Goal: Task Accomplishment & Management: Manage account settings

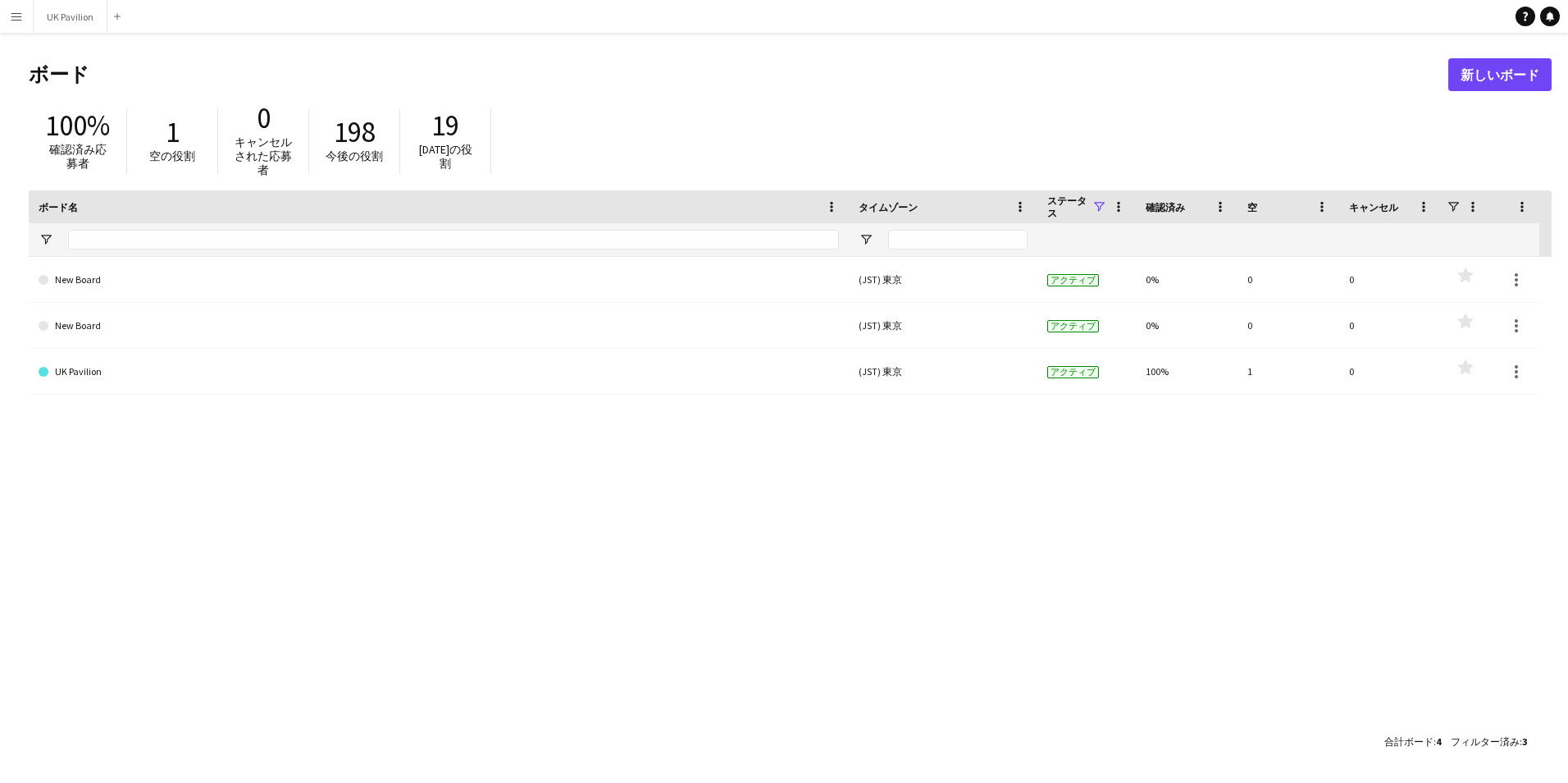
click at [14, 13] on app-icon "メニュー" at bounding box center [16, 16] width 13 height 13
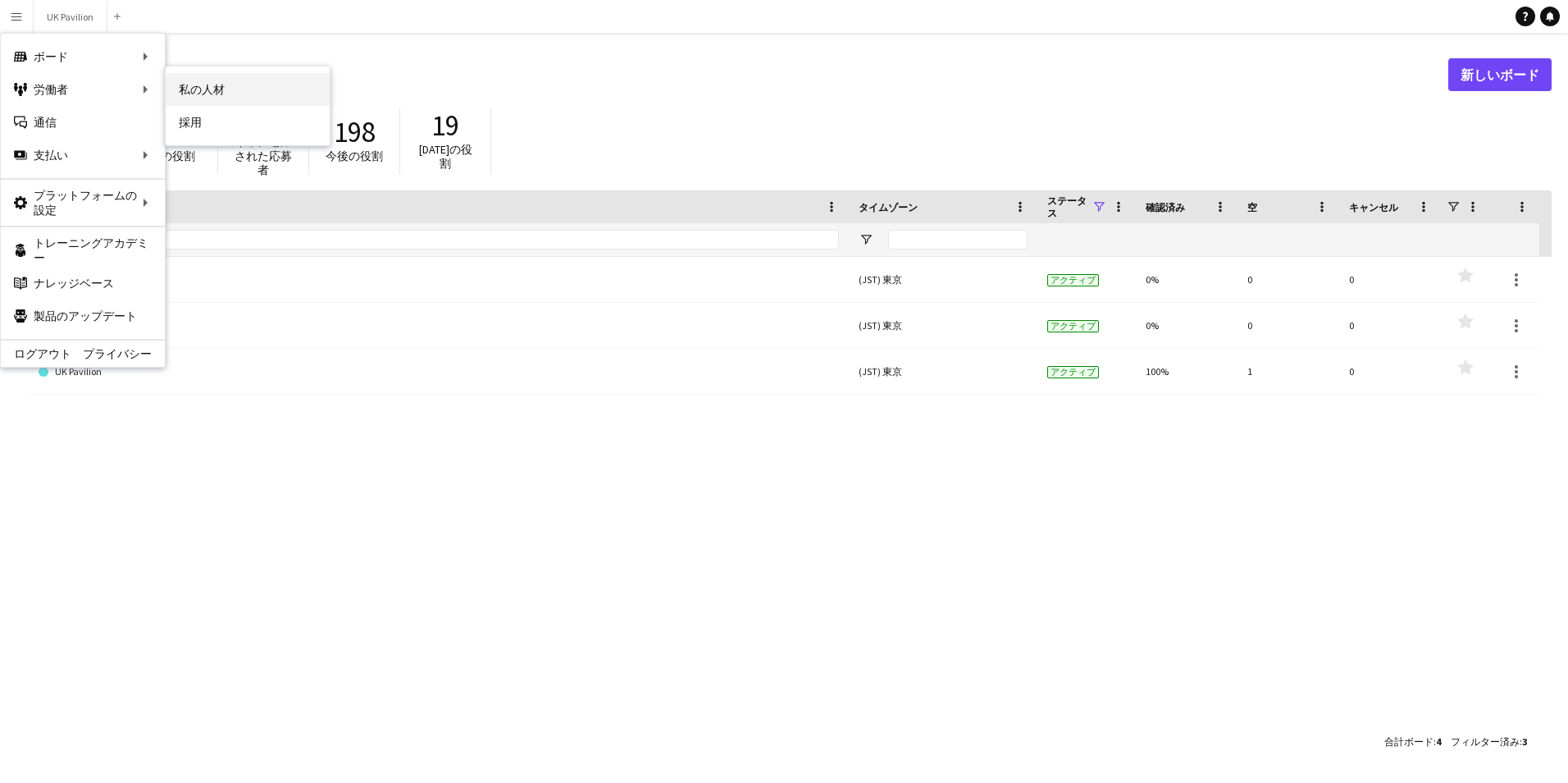
click at [208, 96] on link "私の人材" at bounding box center [247, 89] width 164 height 33
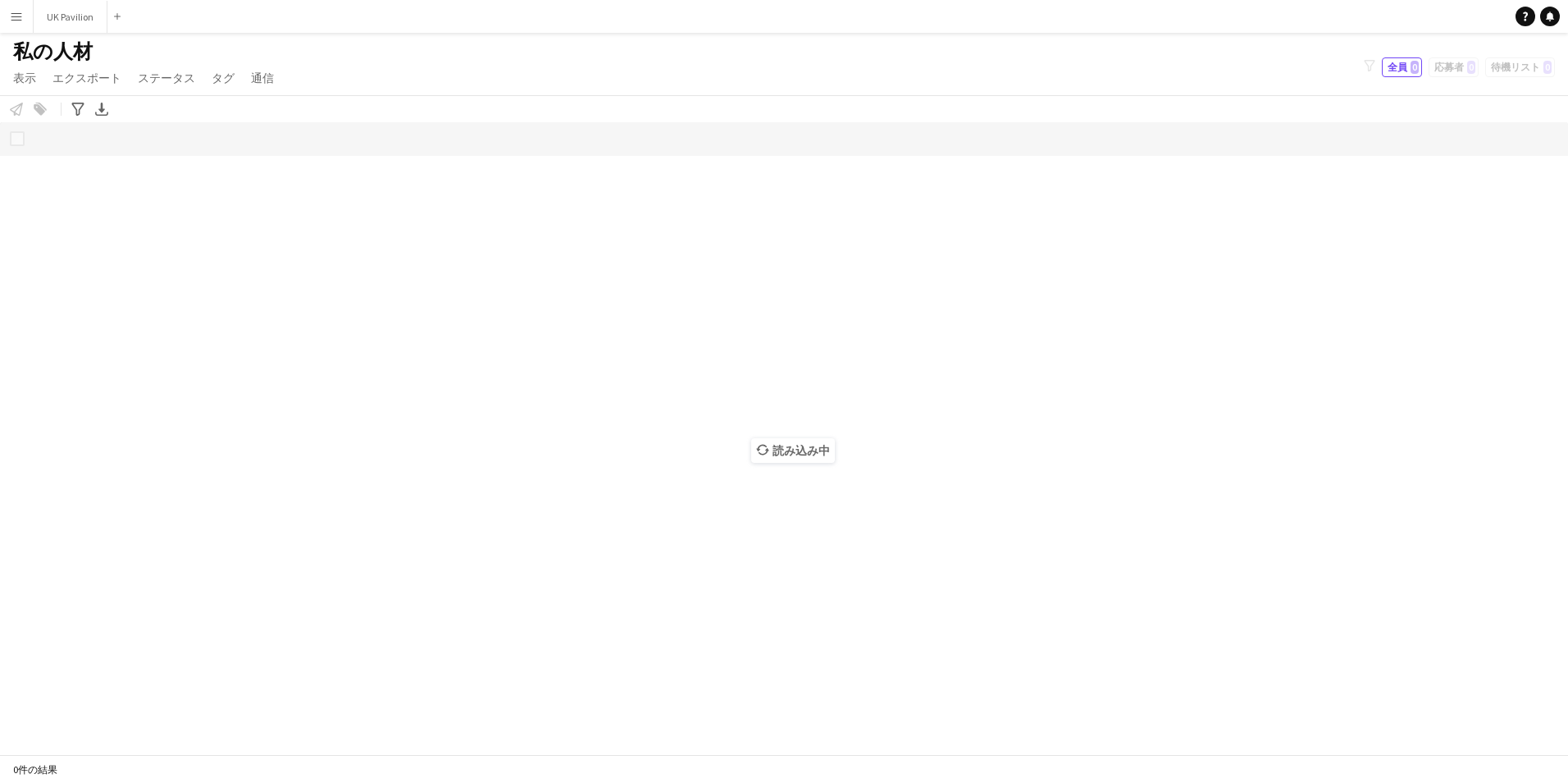
click at [18, 14] on app-icon "メニュー" at bounding box center [16, 16] width 13 height 13
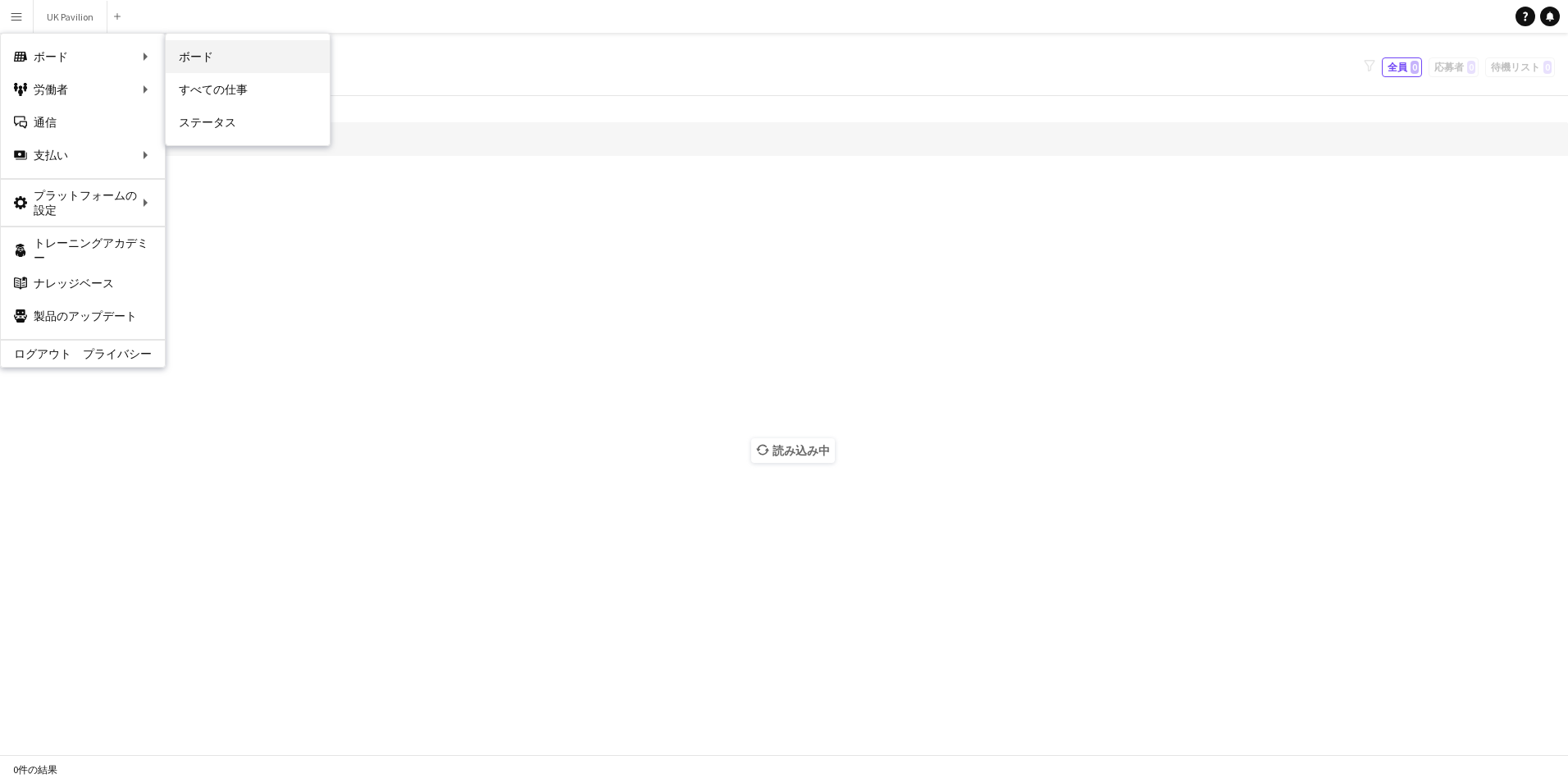
click at [226, 56] on link "ボード" at bounding box center [247, 56] width 164 height 33
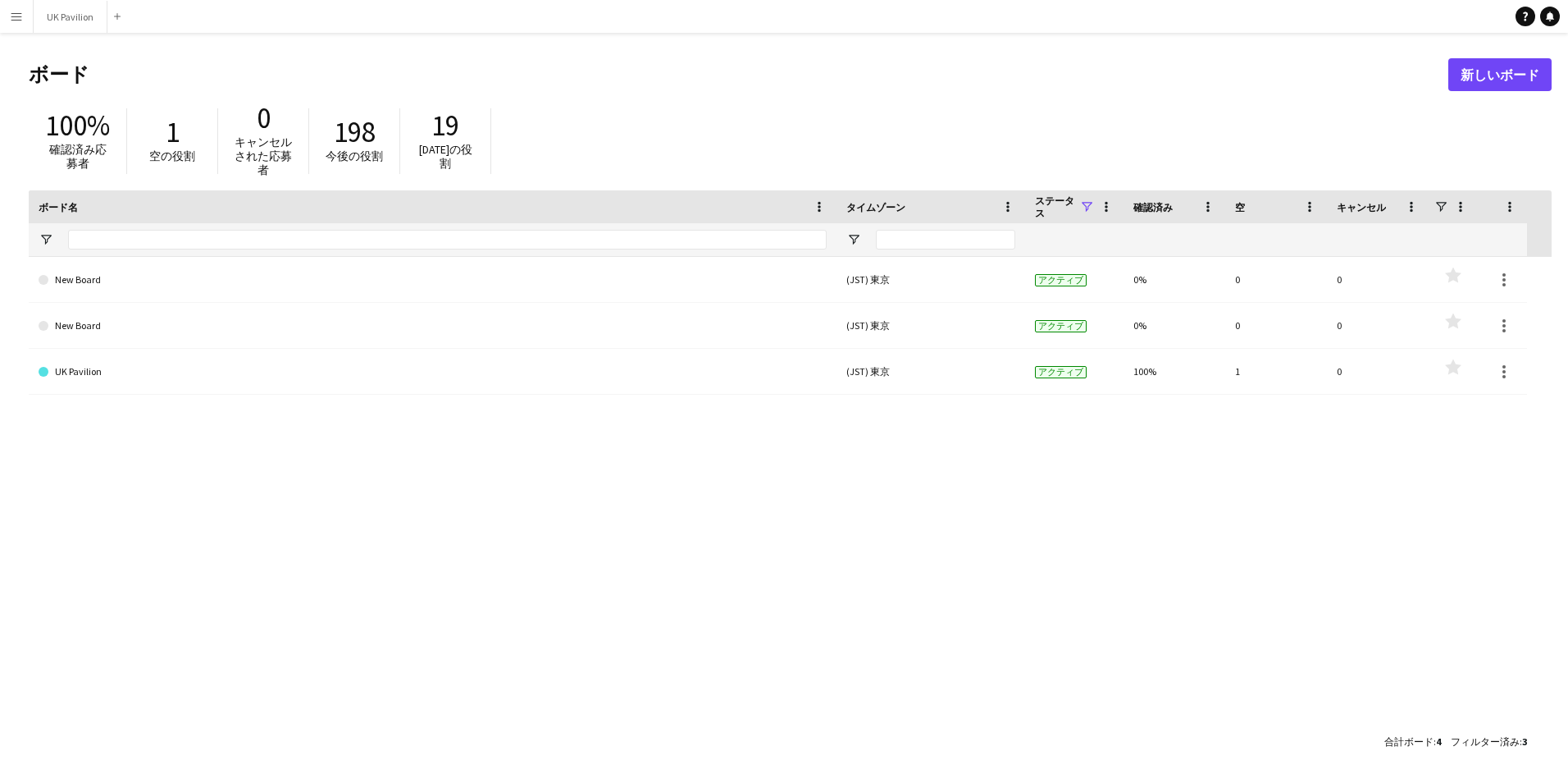
click at [8, 26] on button "メニュー" at bounding box center [16, 16] width 33 height 33
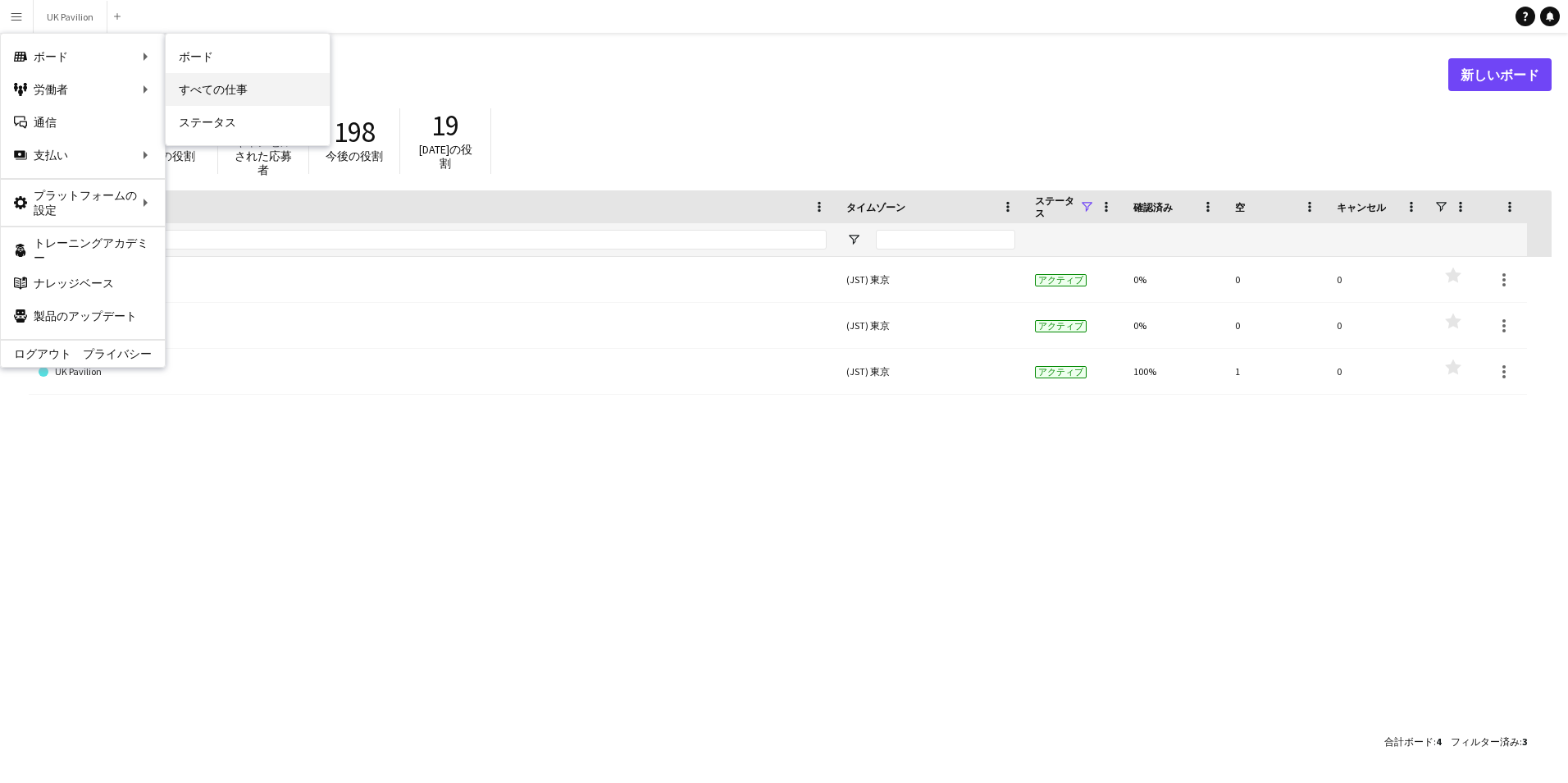
click at [256, 84] on link "すべての仕事" at bounding box center [247, 89] width 164 height 33
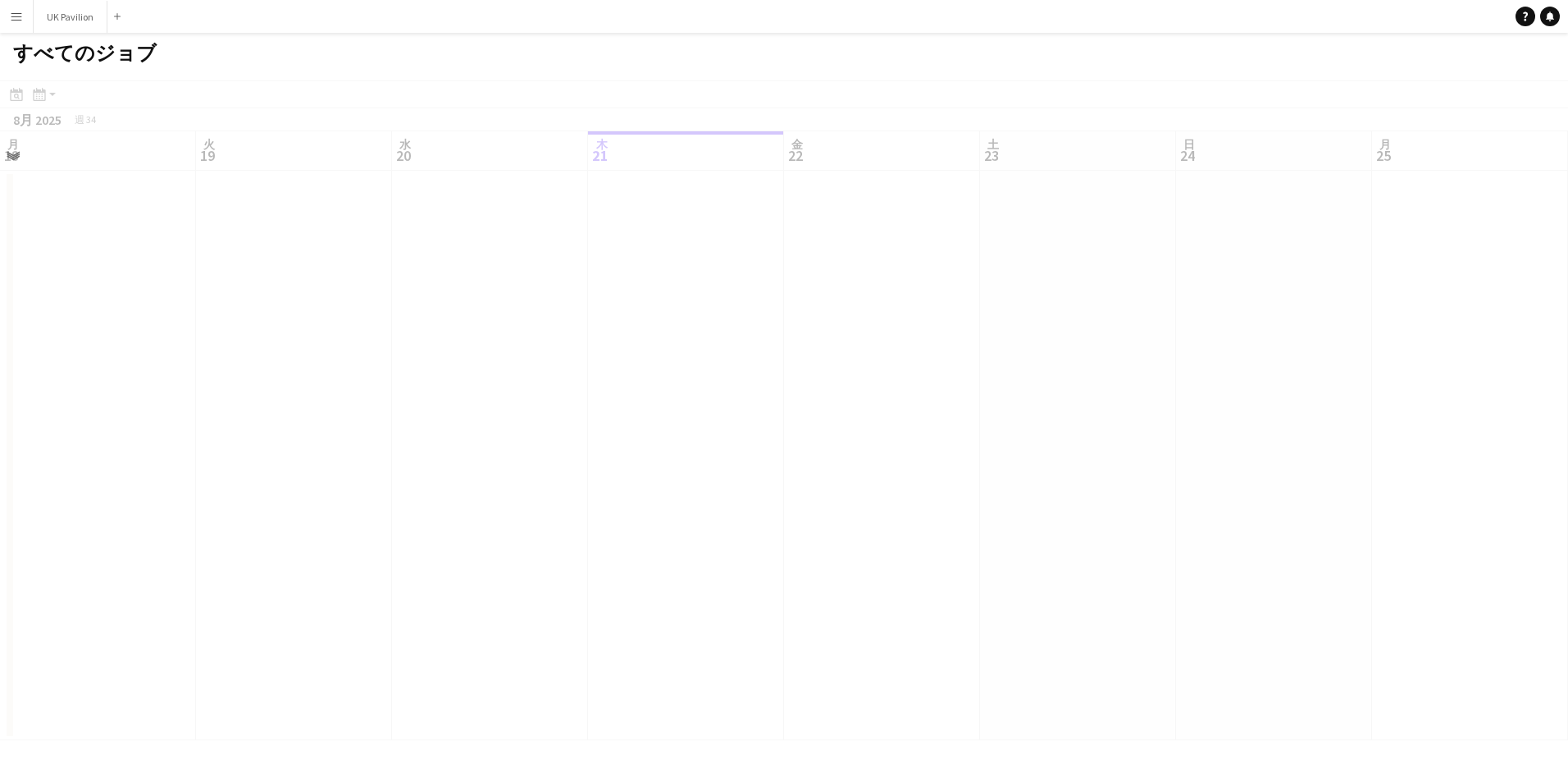
scroll to position [0, 392]
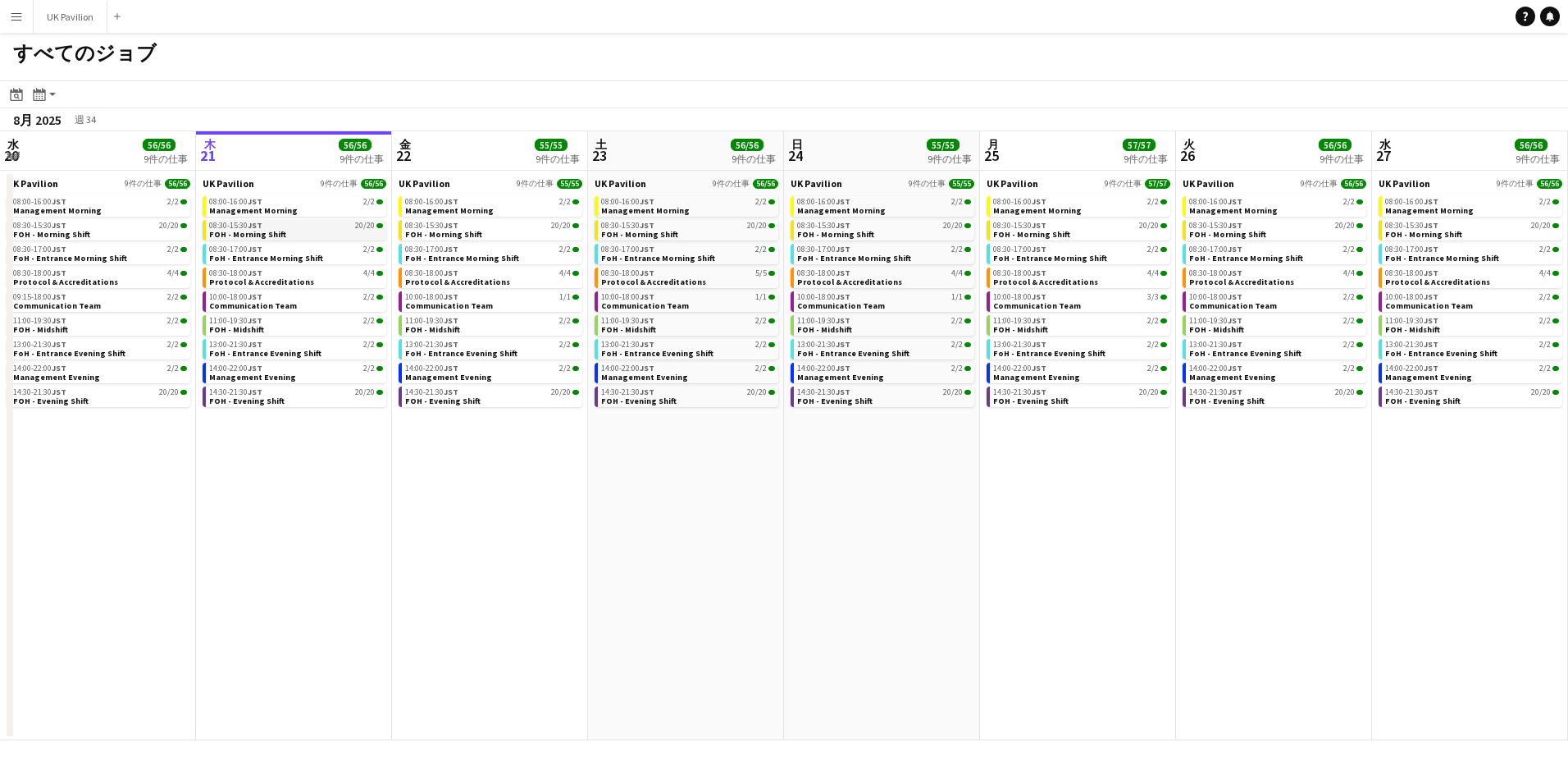
click at [319, 231] on link "08:30-15:30 JST 20/20 FOH - Morning Shift" at bounding box center [295, 229] width 174 height 19
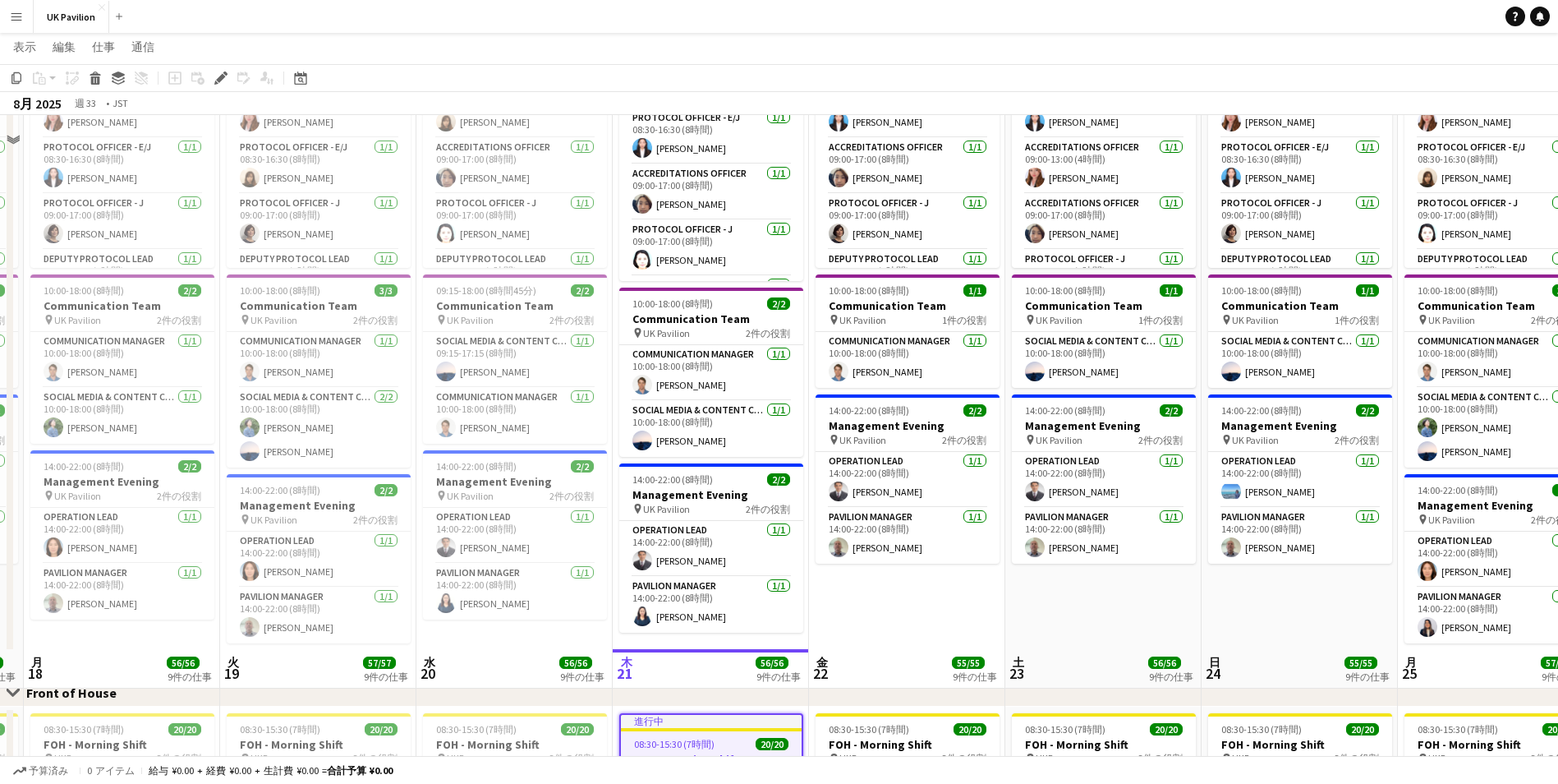
scroll to position [1068, 0]
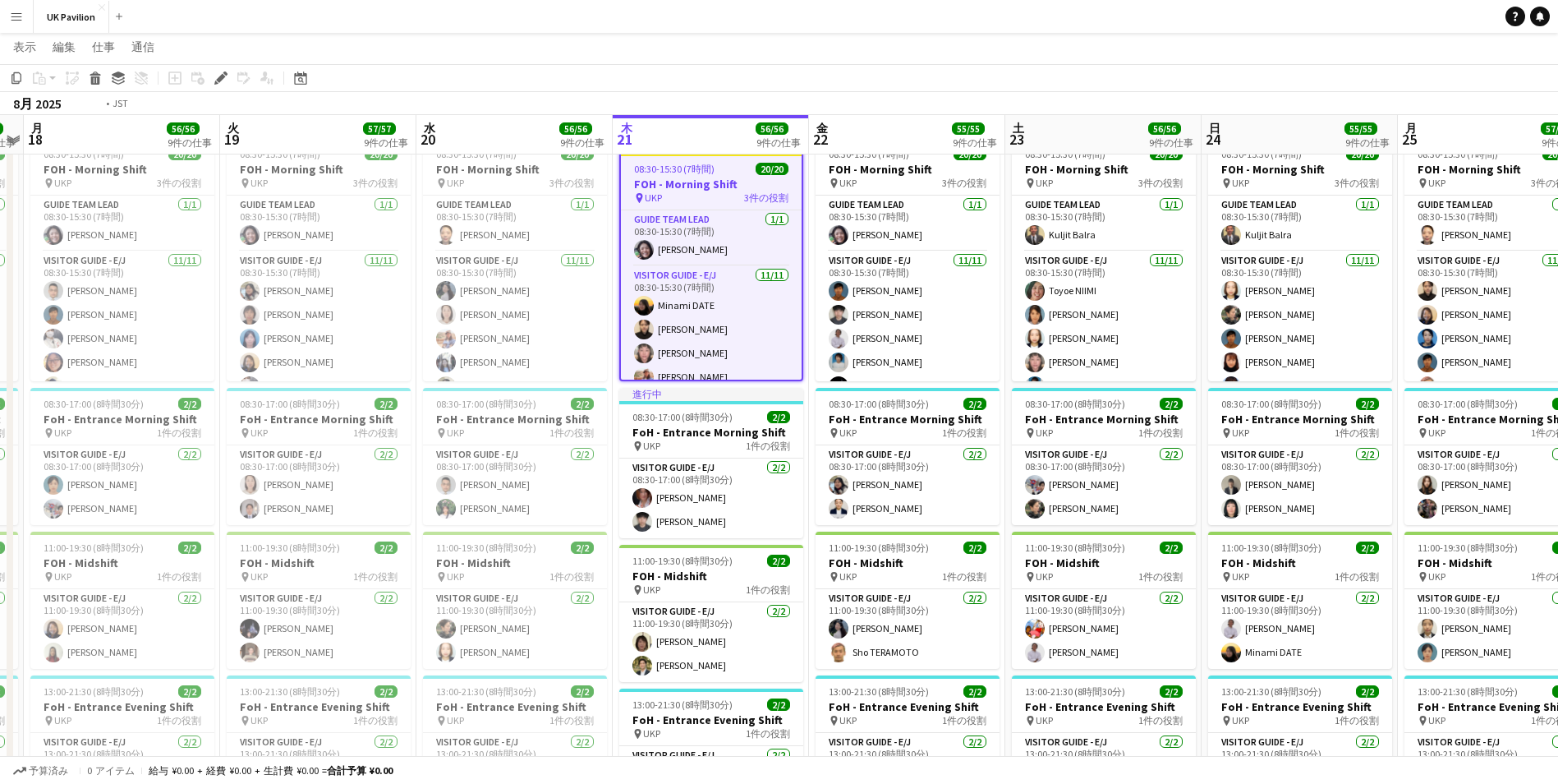
drag, startPoint x: 327, startPoint y: 153, endPoint x: -72, endPoint y: 183, distance: 400.1
click at [0, 183] on html "メニュー ボード ボード ボード すべての仕事 ステータス 労働者 労働者 私の人材 採用 通信 通信 支払い 支払い 承認 支払い レポート プラットフォー…" at bounding box center [779, 50] width 1558 height 2236
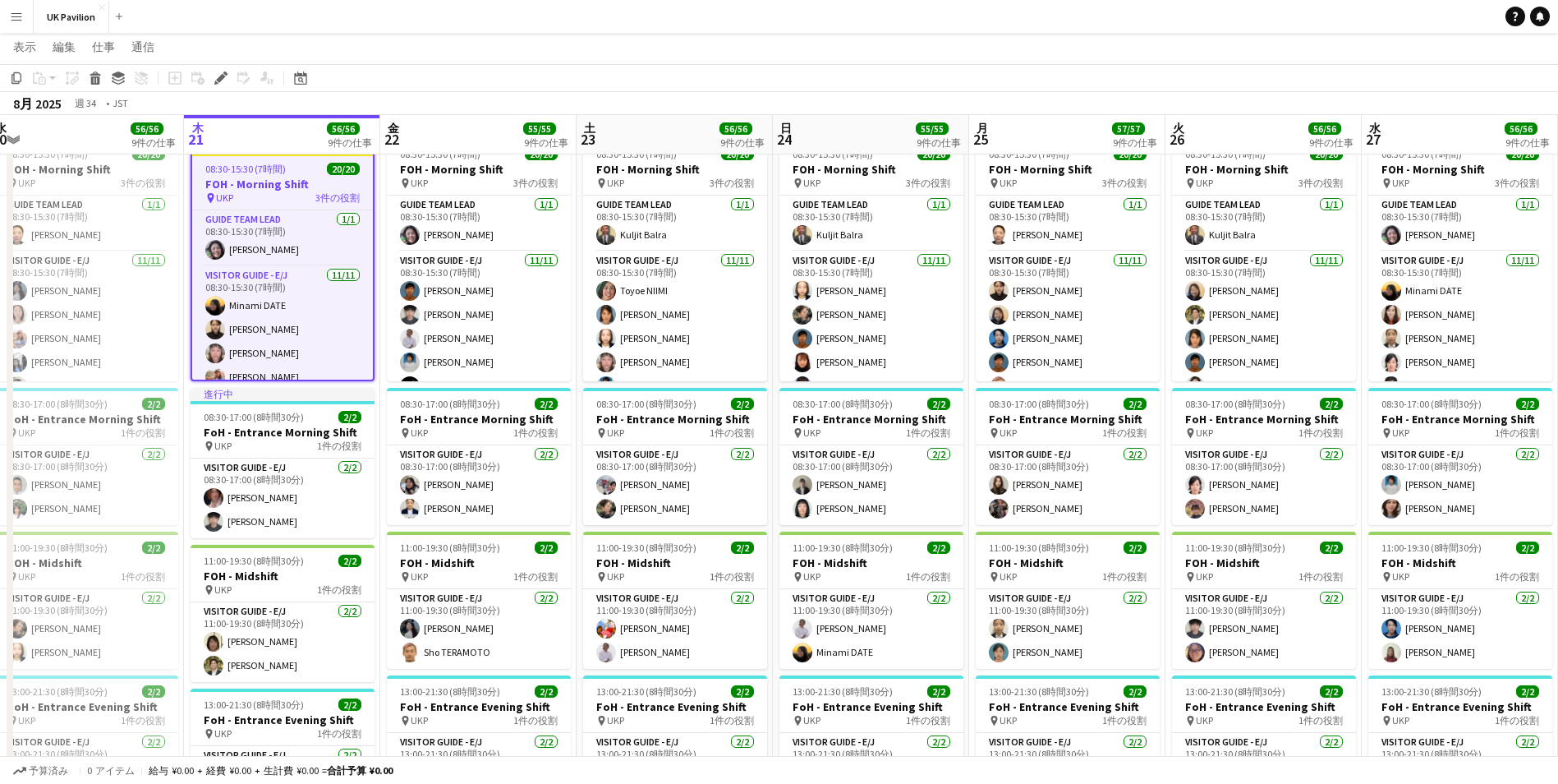
drag, startPoint x: 1238, startPoint y: 114, endPoint x: 209, endPoint y: 157, distance: 1029.9
click at [209, 157] on app-calendar "コピー 貼り付け 貼り付け Ctrl+V クルー込みで貼り付け Ctrl+Shift+V リンクされたジョブを貼り付け 削除 グループ グループ解除 仕事を追…" at bounding box center [779, 69] width 1558 height 2145
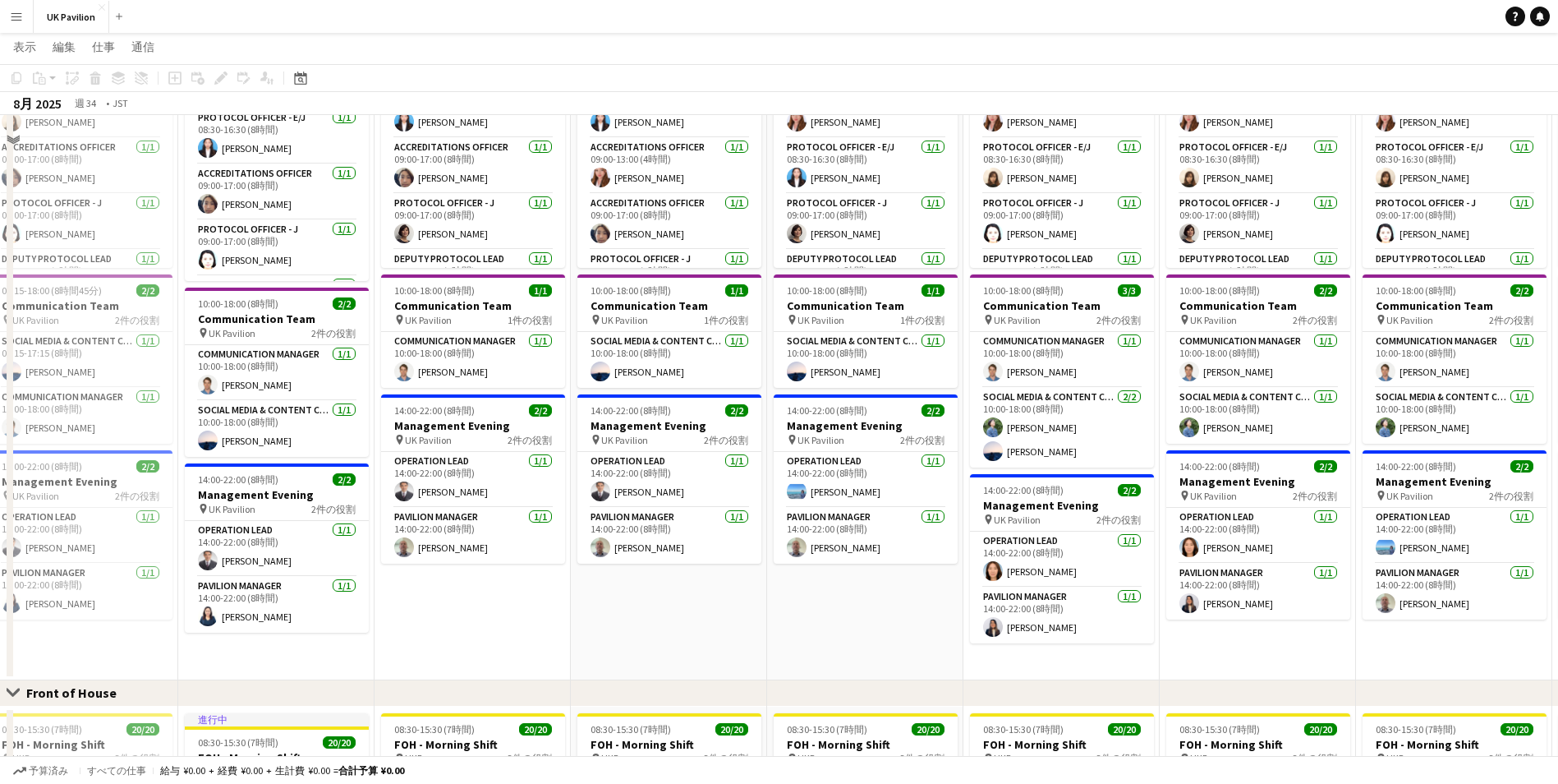
scroll to position [247, 0]
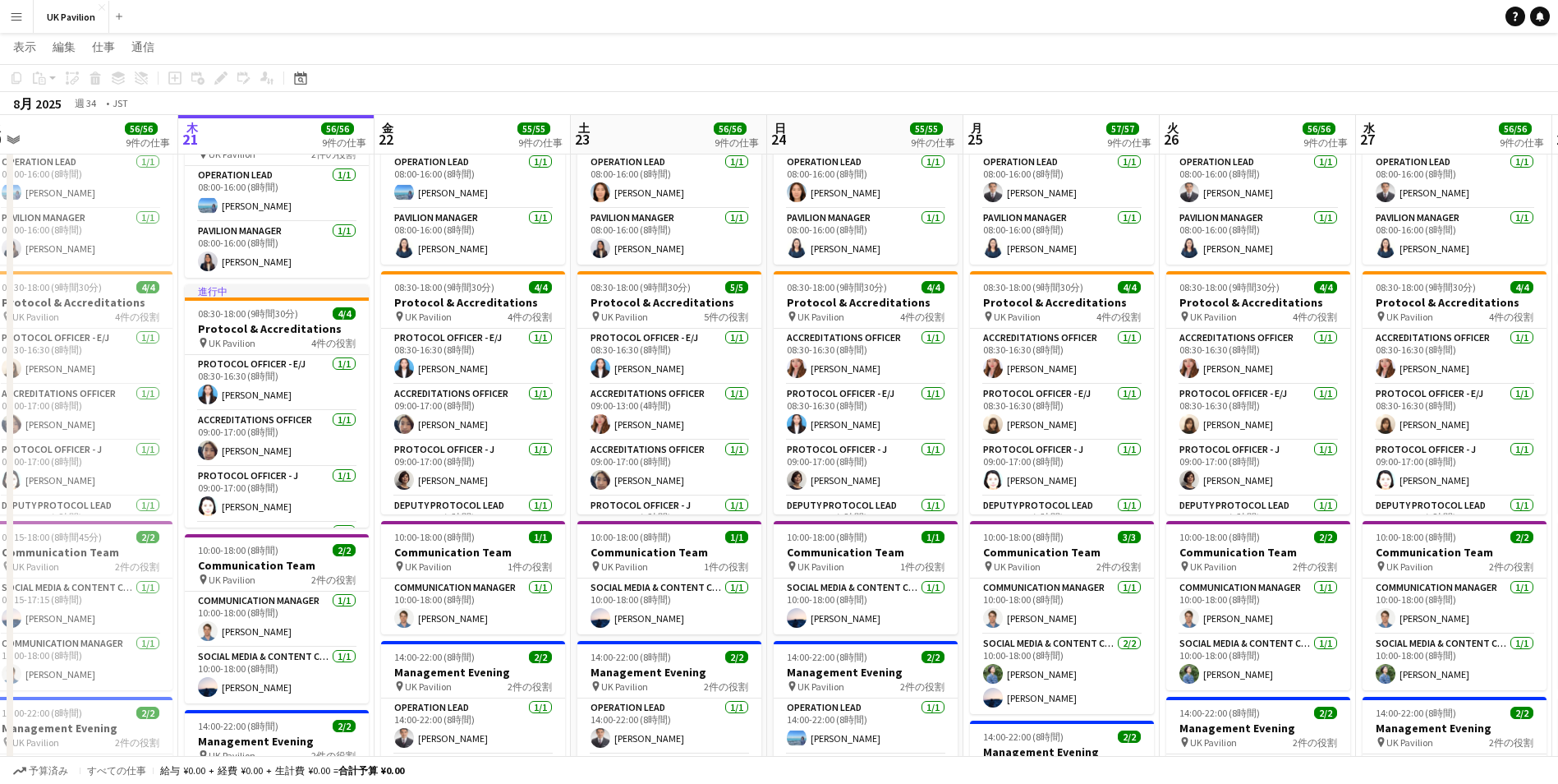
click at [1017, 116] on app-board-header-date "月 25 57/57 9件の仕事" at bounding box center [1061, 134] width 196 height 39
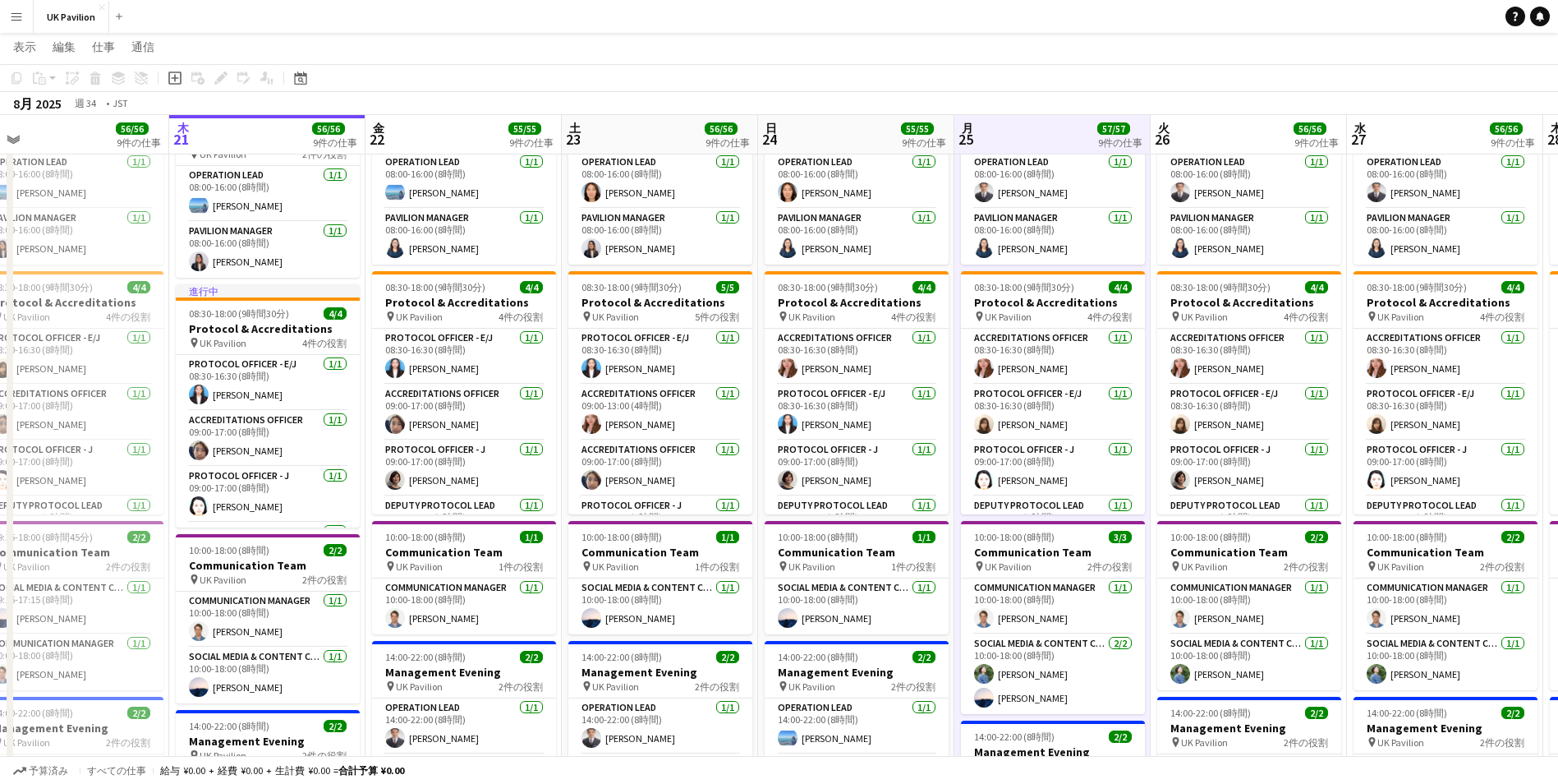
scroll to position [0, 423]
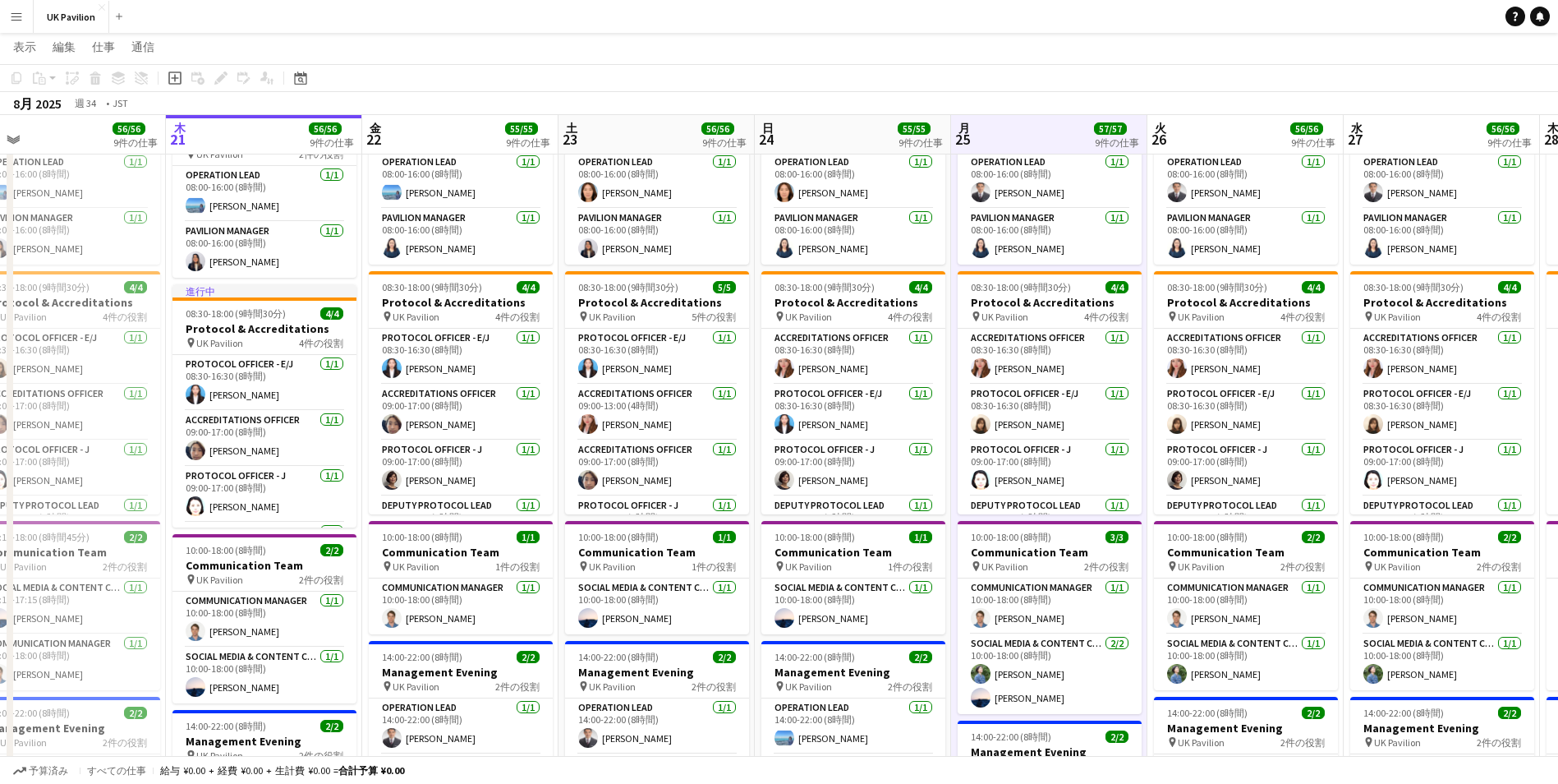
click at [994, 129] on app-board-header-date "月 25 57/57 9件の仕事" at bounding box center [1049, 134] width 196 height 39
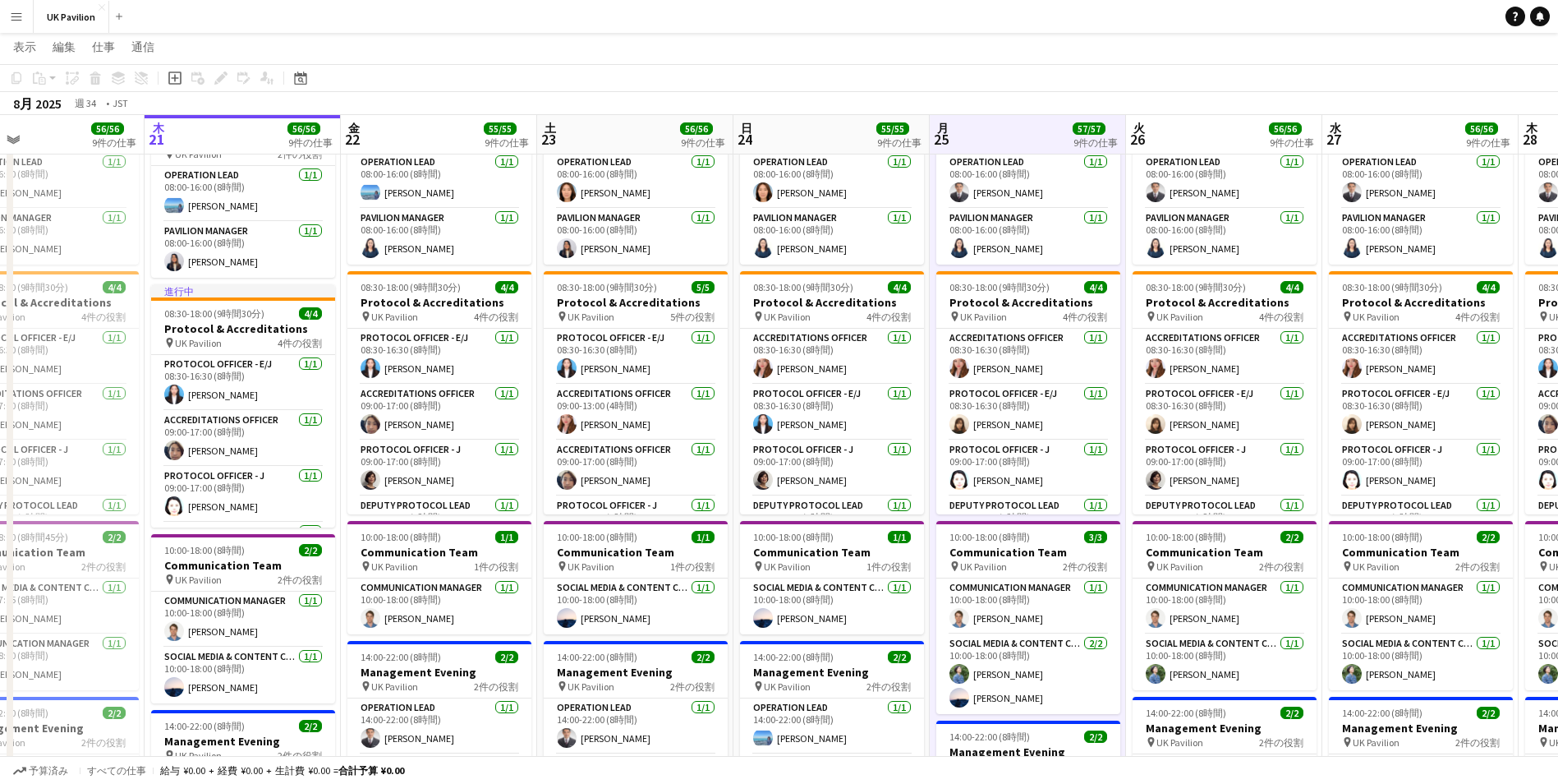
drag, startPoint x: 1169, startPoint y: 131, endPoint x: 1246, endPoint y: 134, distance: 77.1
click at [1170, 131] on app-board-header-date "火 26 56/56 9件の仕事" at bounding box center [1224, 134] width 196 height 39
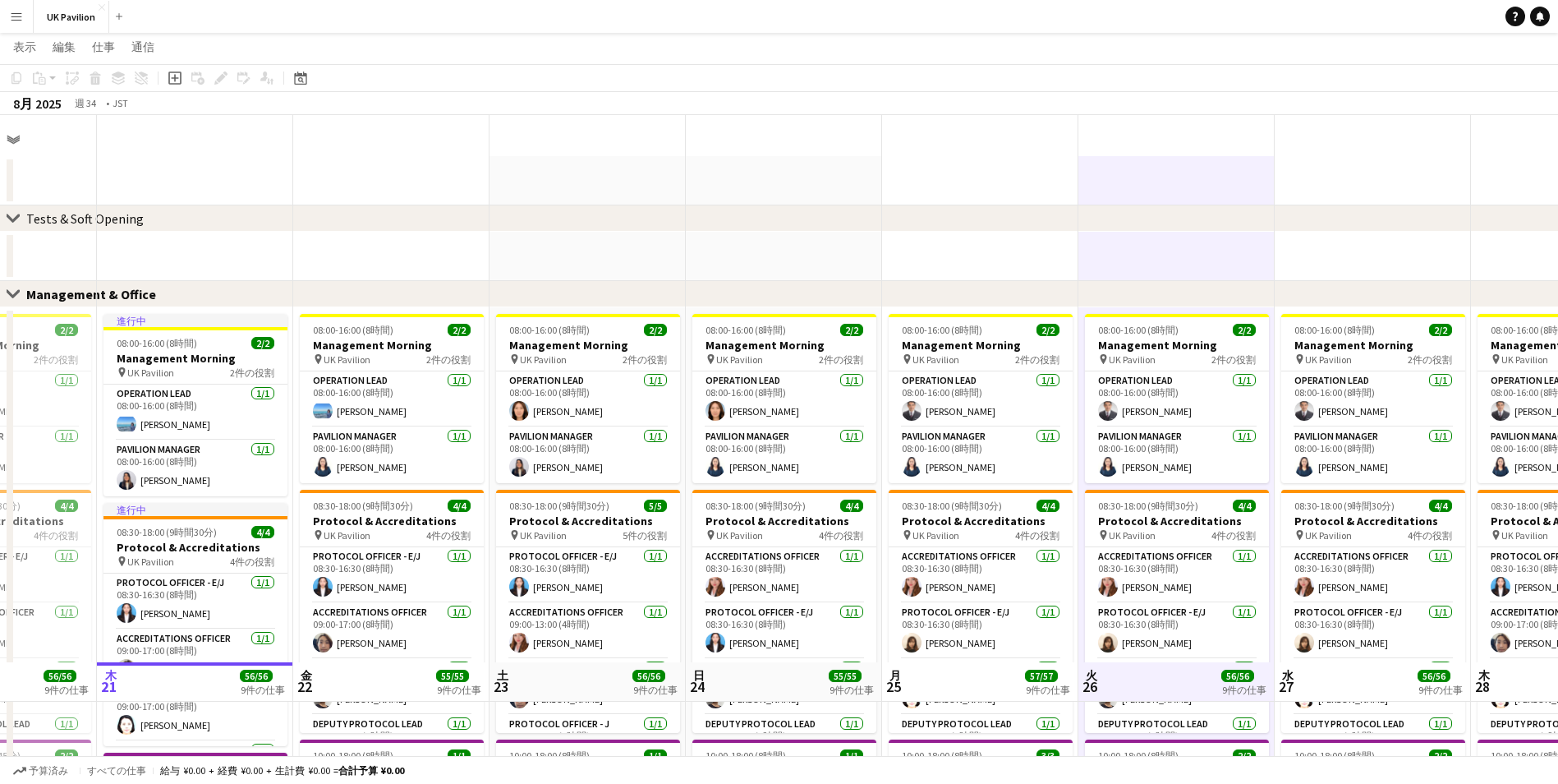
scroll to position [575, 0]
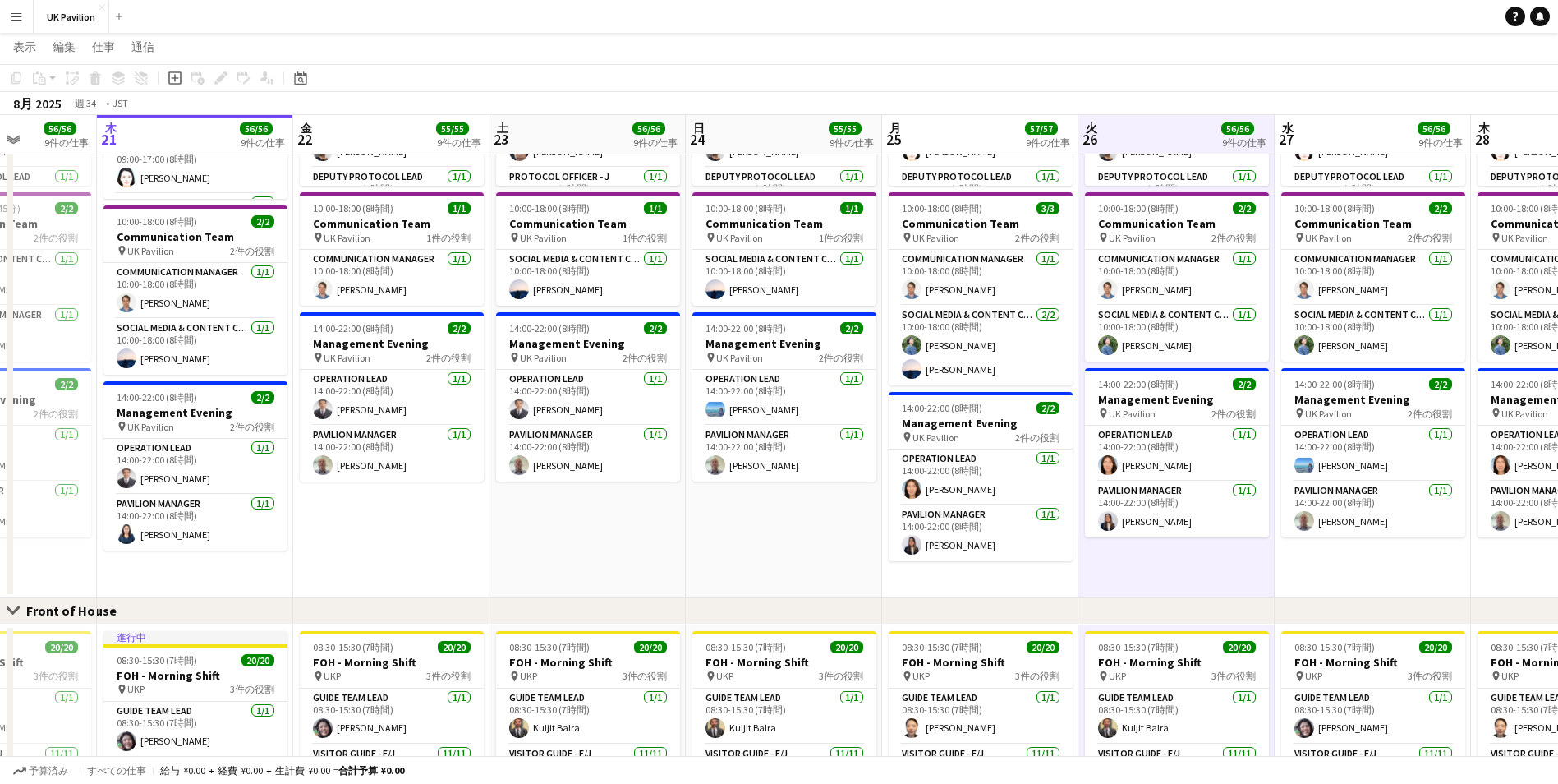
click at [1306, 136] on app-board-header-date "水 27 56/56 9件の仕事" at bounding box center [1373, 134] width 196 height 39
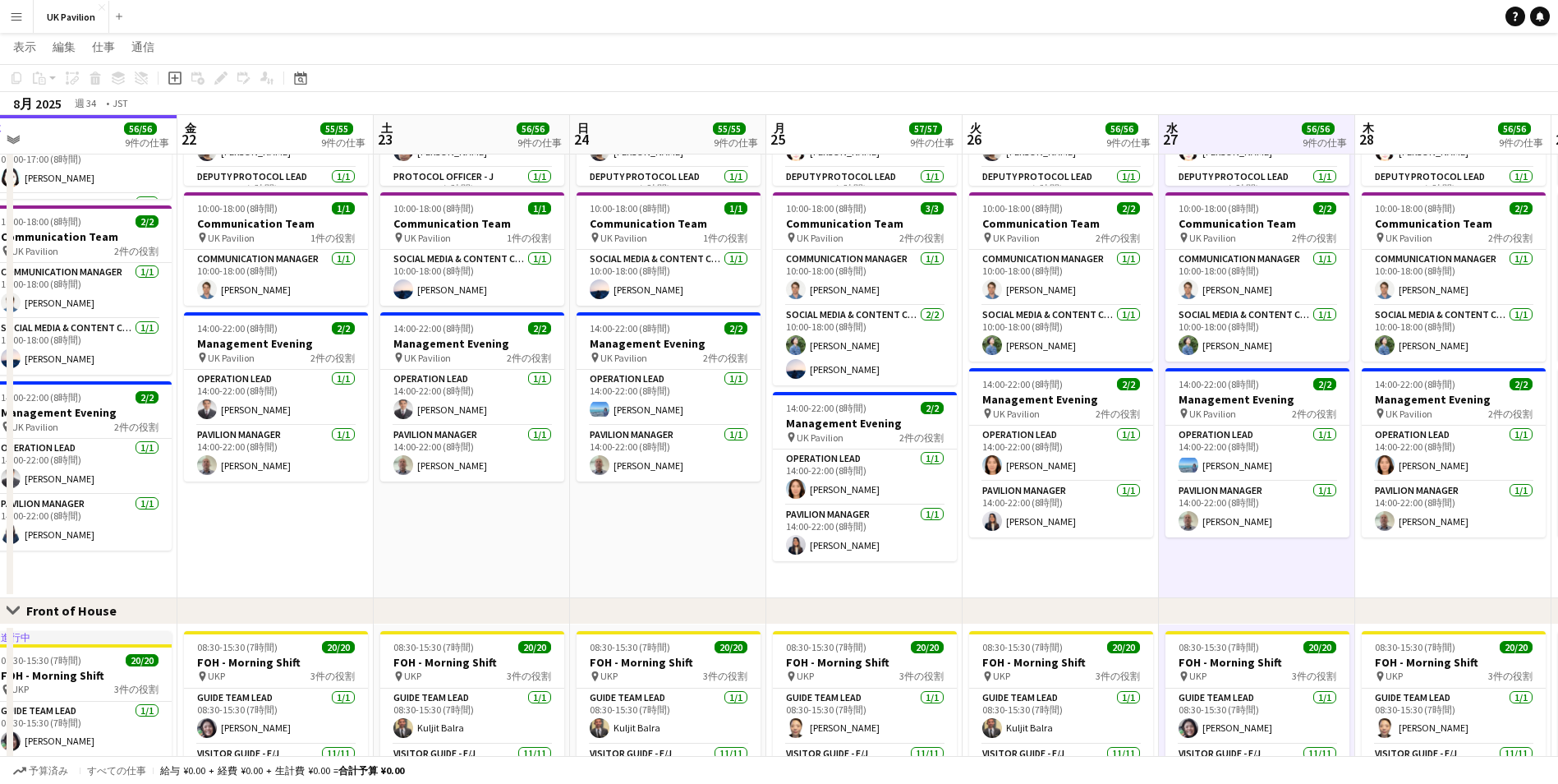
scroll to position [0, 606]
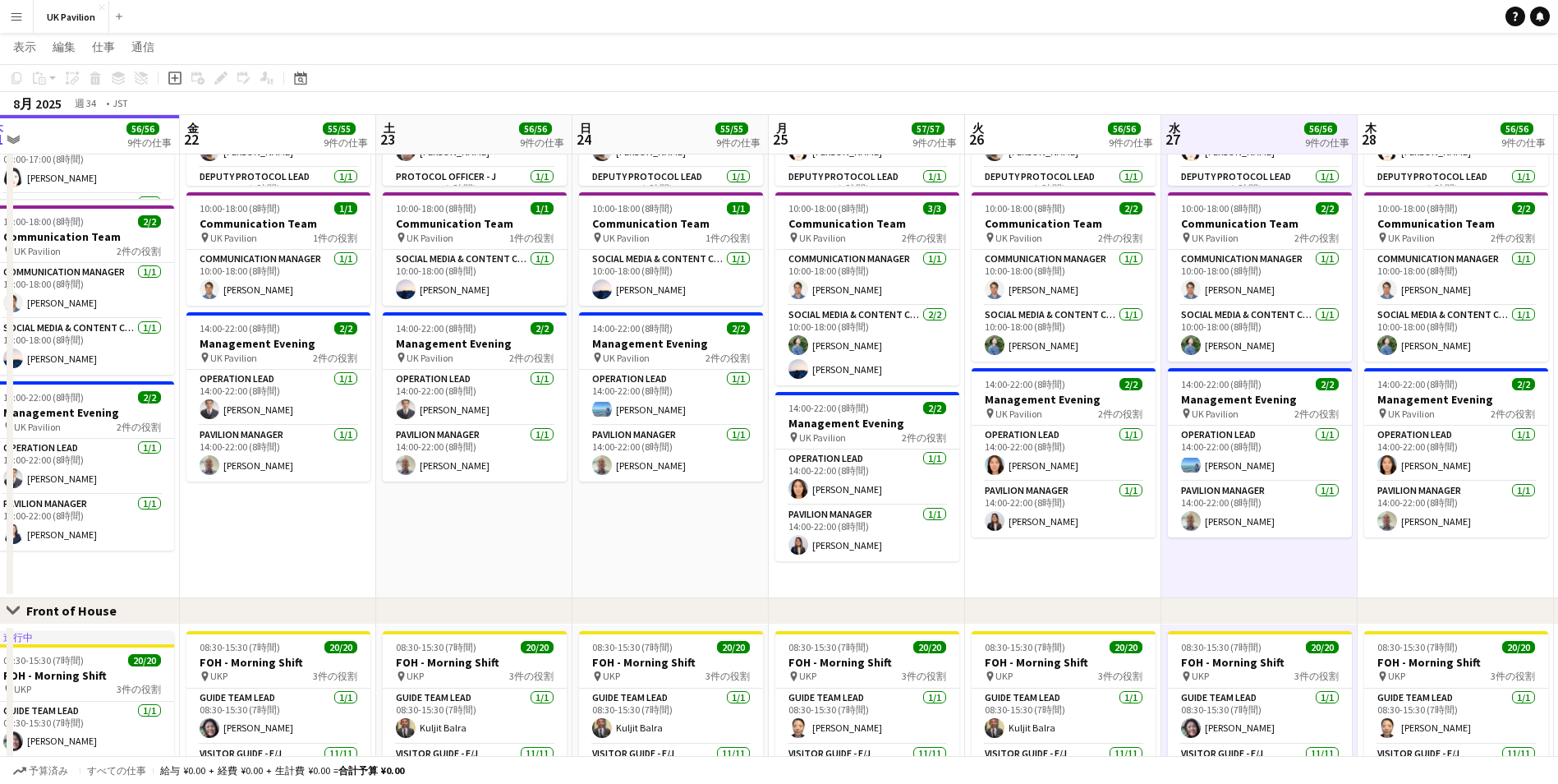
click at [725, 586] on app-date-cell "08:00-16:00 (8時間) 2/2 Management Morning pin UK Pavilion 2件の役割 Operation Lead 1…" at bounding box center [670, 179] width 196 height 838
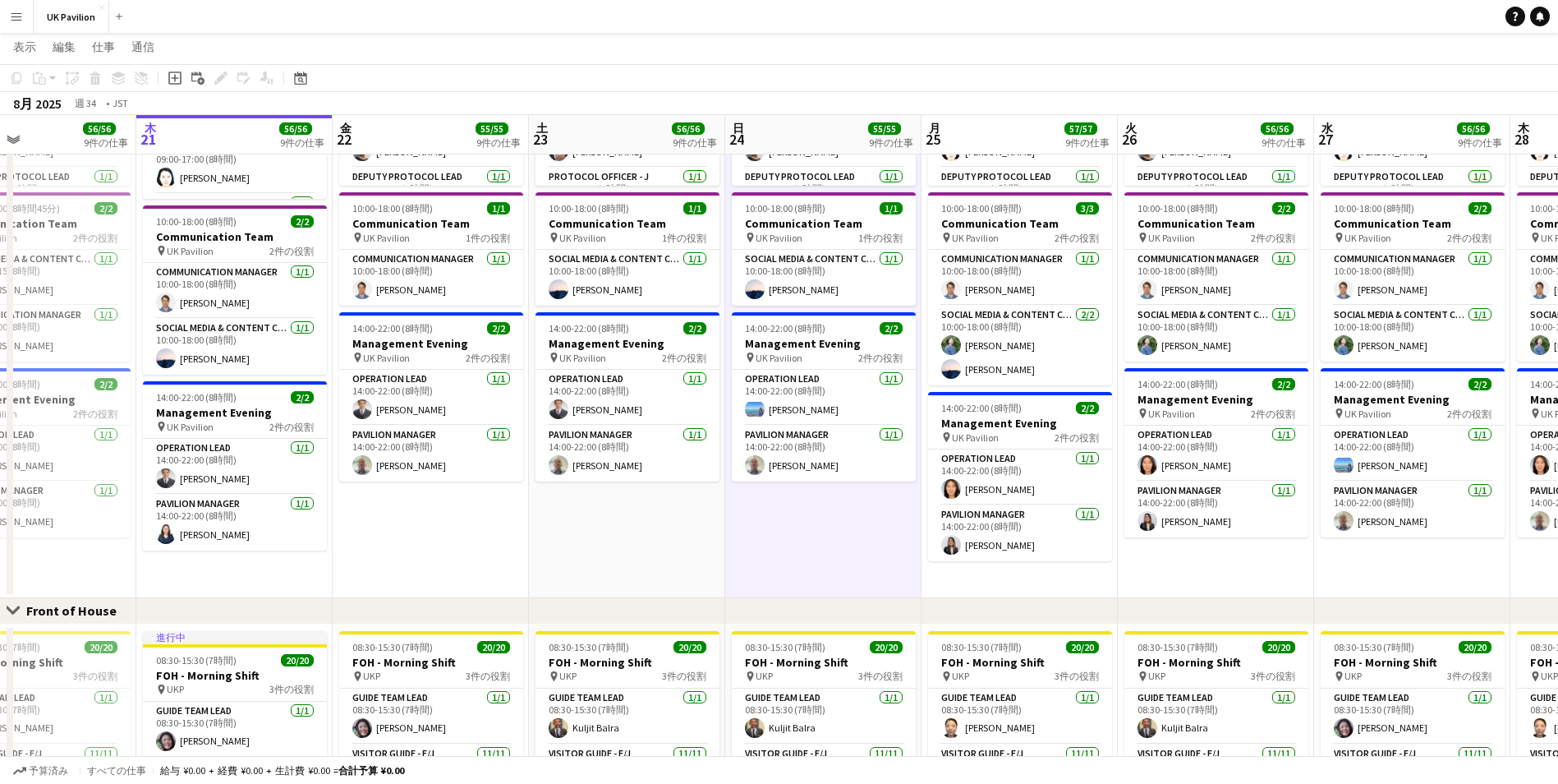
drag, startPoint x: 725, startPoint y: 586, endPoint x: 878, endPoint y: 587, distance: 153.0
click at [878, 587] on app-calendar-viewport "月 18 56/56 9件の仕事 火 19 57/57 9件の仕事 水 20 56/56 9件の仕事 木 21 56/56 9件の仕事 金 22 55/55 …" at bounding box center [779, 561] width 1558 height 2145
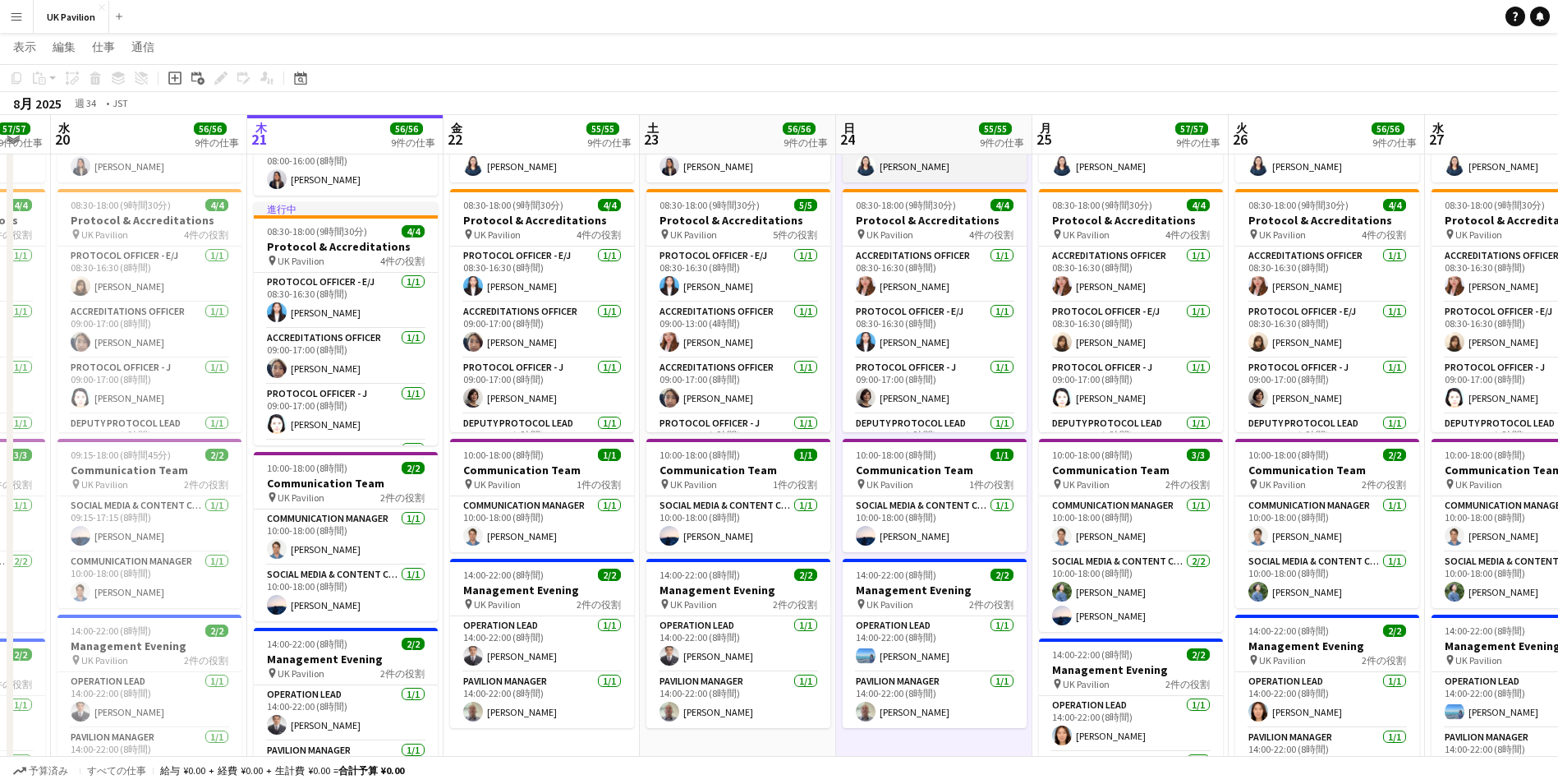
scroll to position [0, 0]
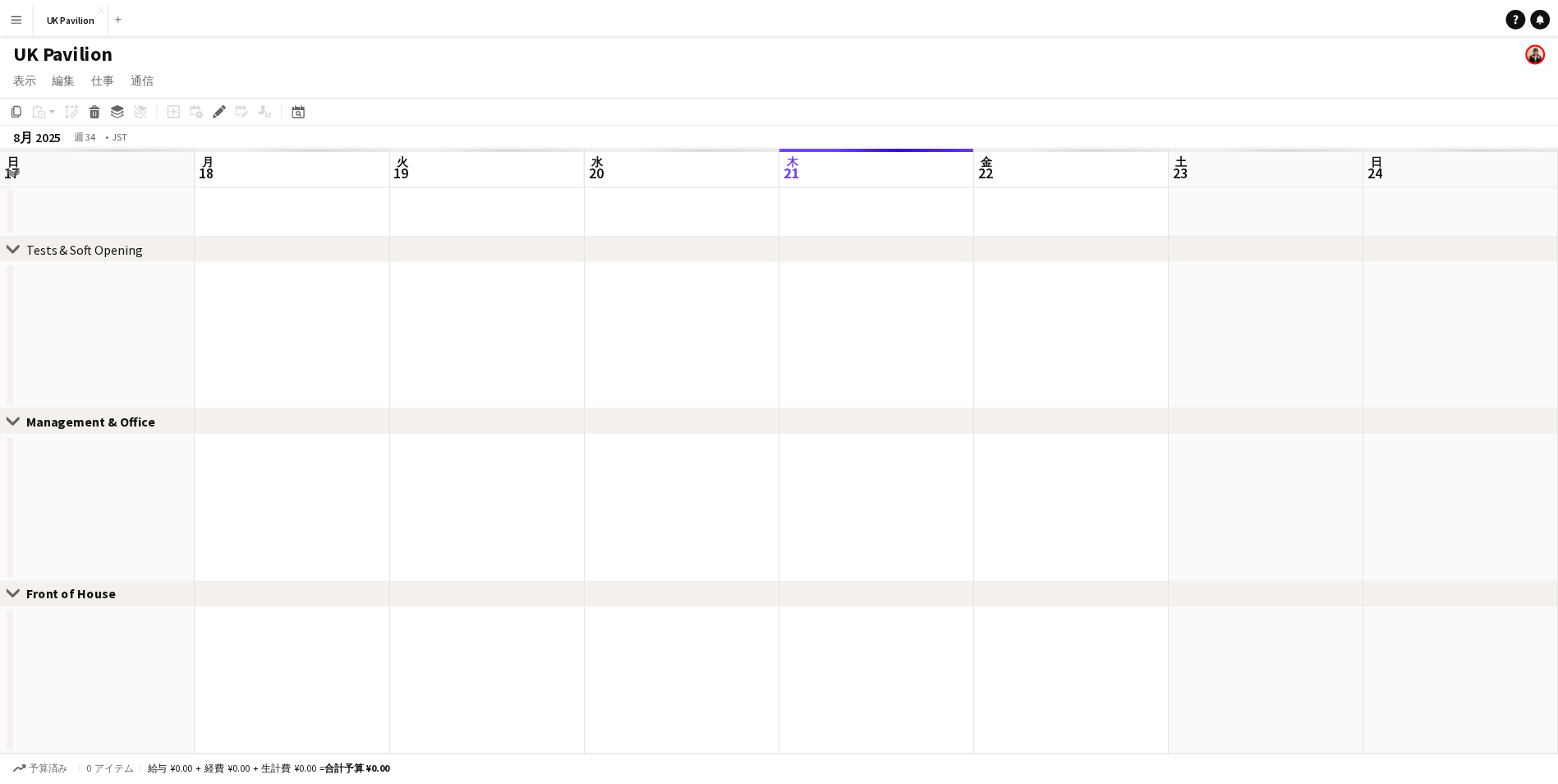
scroll to position [0, 566]
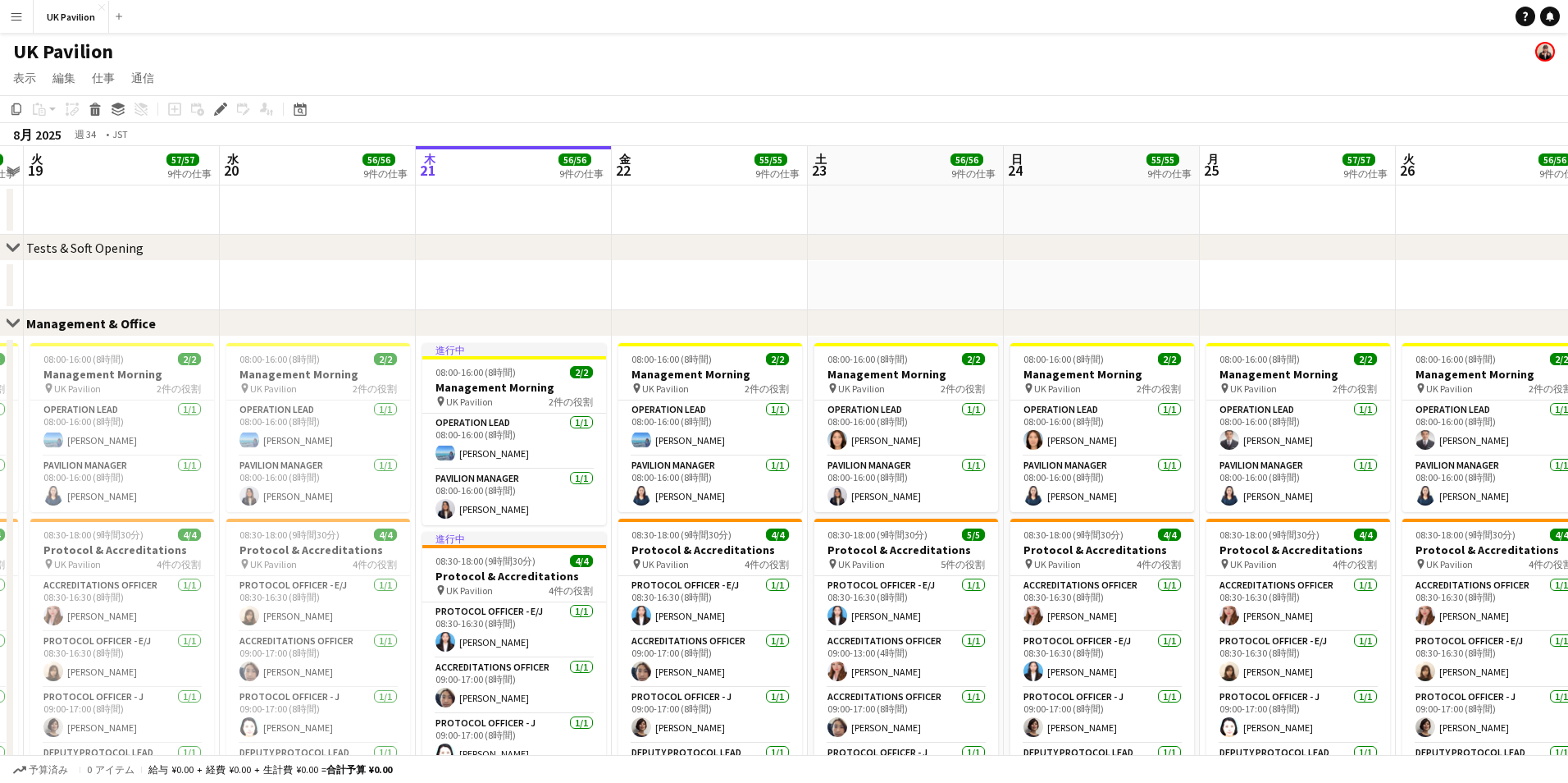
drag, startPoint x: 1096, startPoint y: 163, endPoint x: 467, endPoint y: 203, distance: 630.3
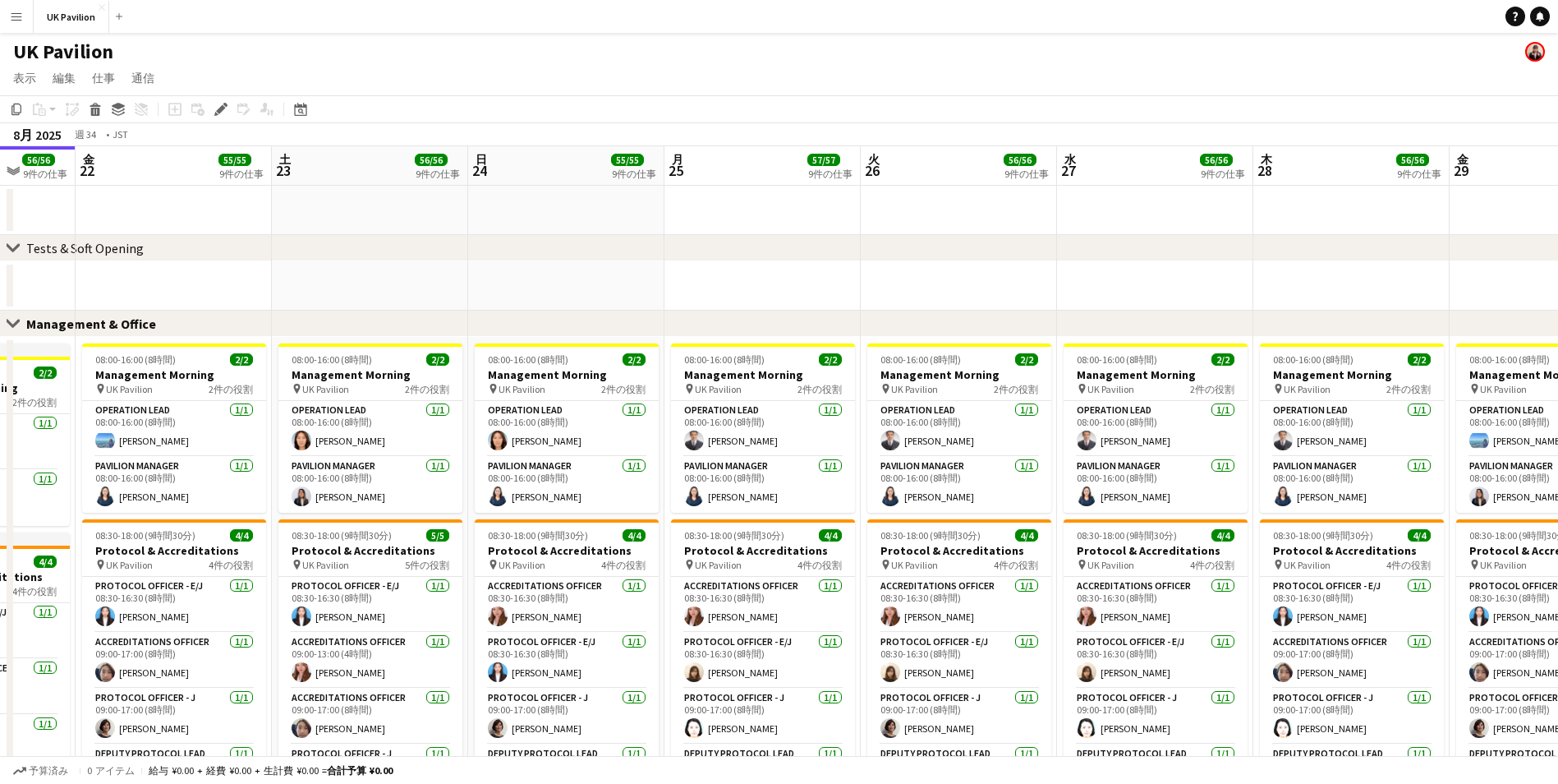
scroll to position [0, 515]
drag, startPoint x: 1233, startPoint y: 163, endPoint x: 1123, endPoint y: 163, distance: 110.0
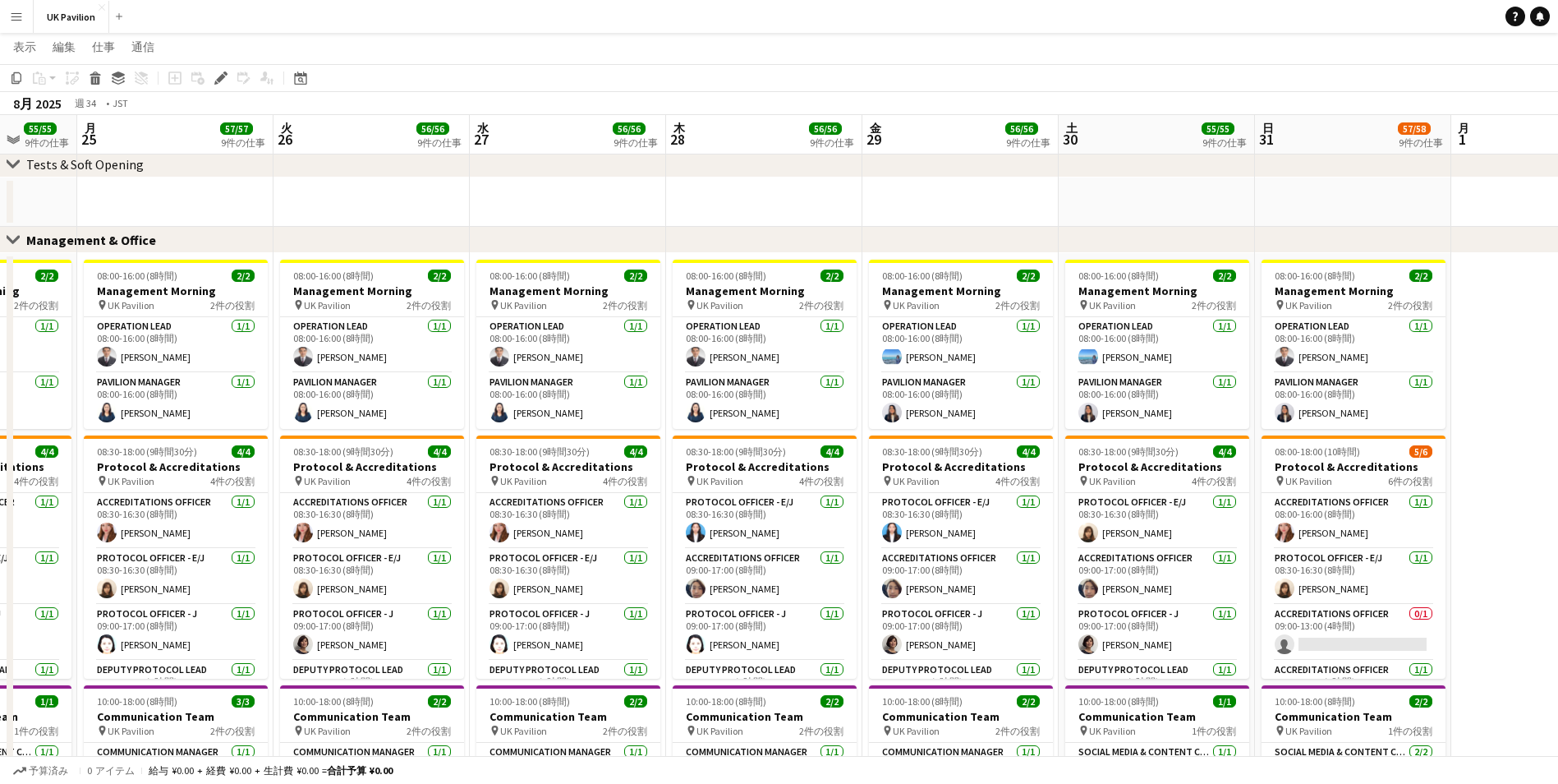
scroll to position [0, 556]
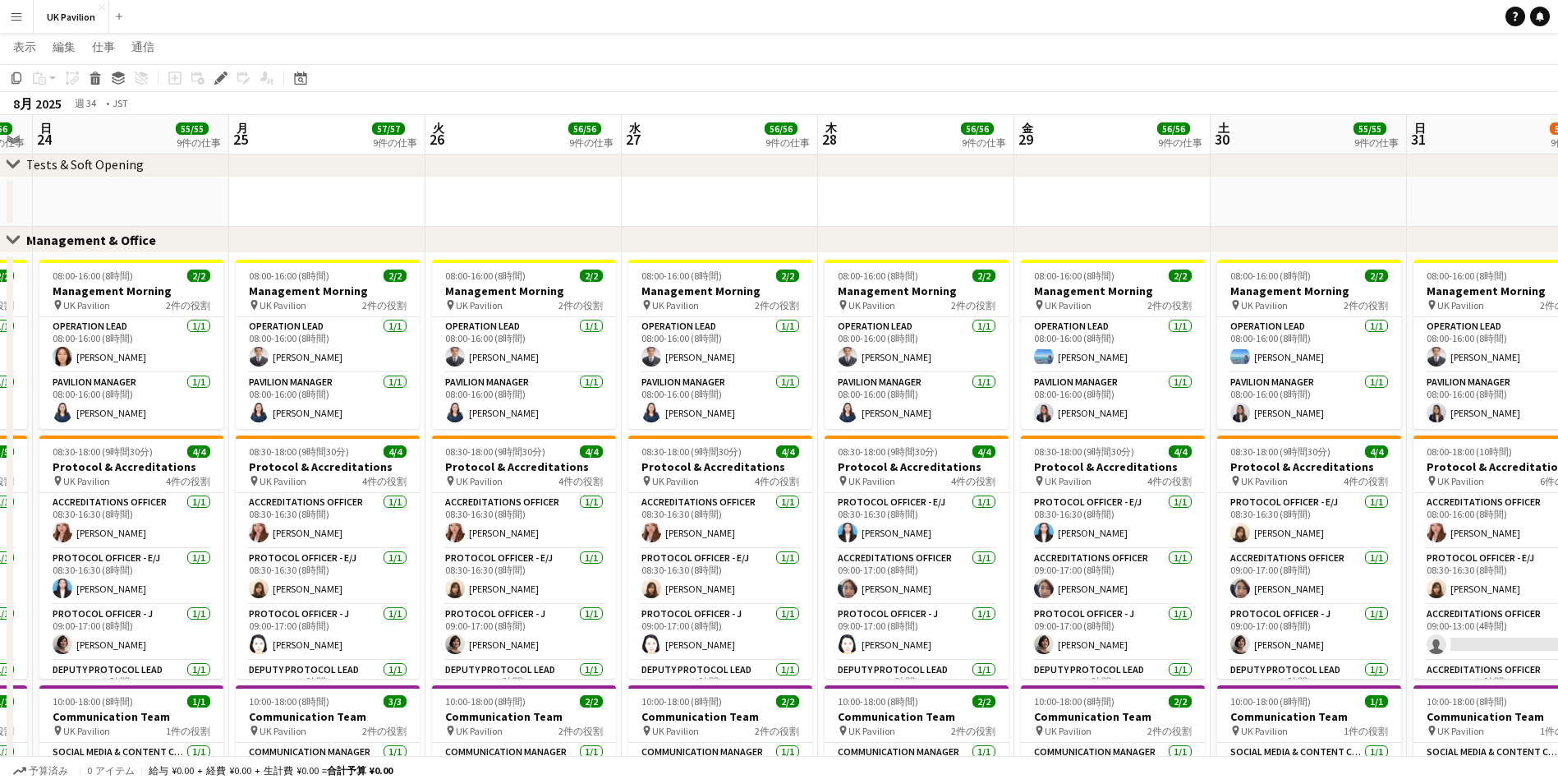
drag, startPoint x: 1325, startPoint y: 119, endPoint x: 894, endPoint y: 143, distance: 431.7
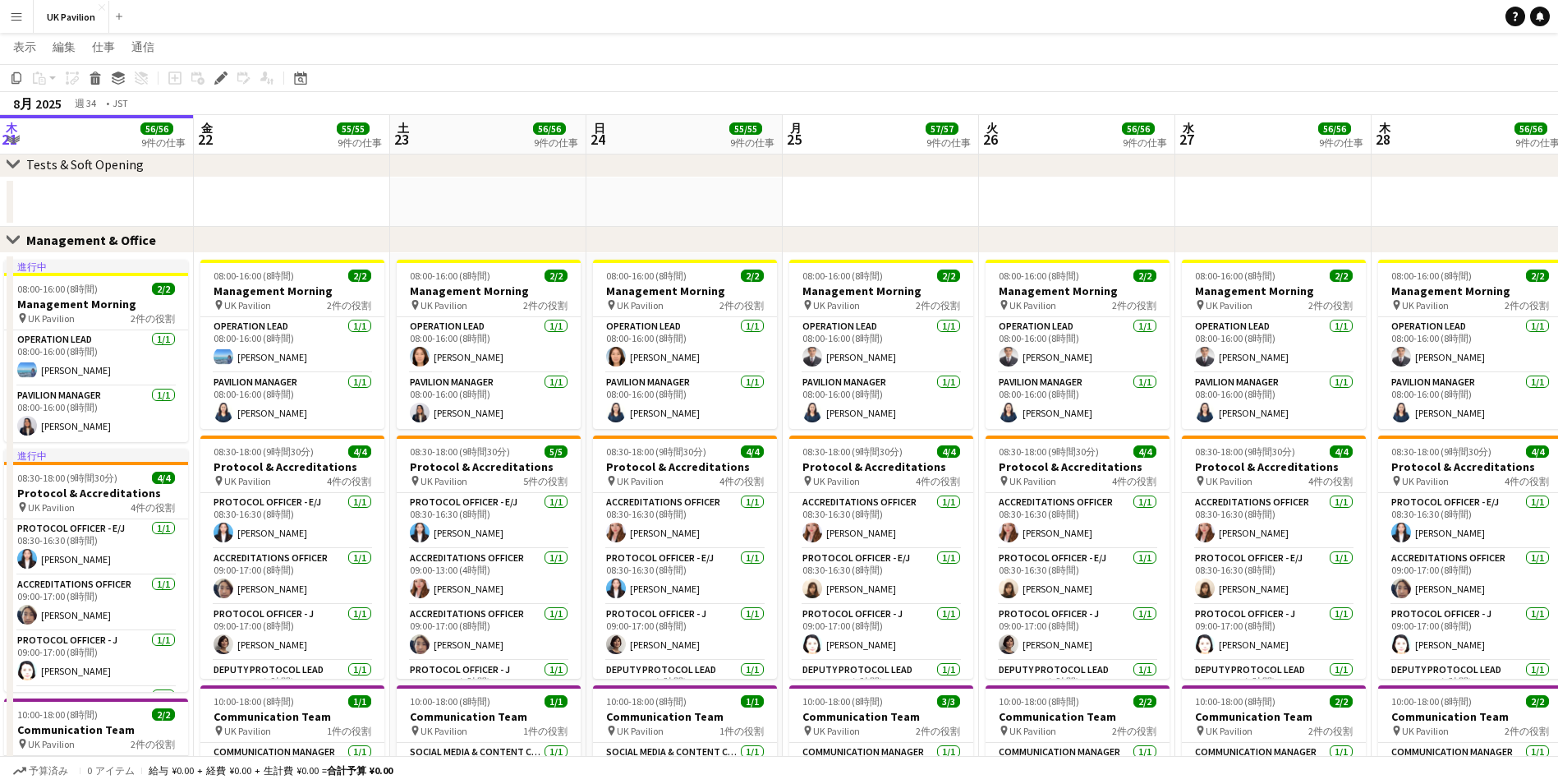
drag, startPoint x: 894, startPoint y: 143, endPoint x: 1447, endPoint y: 132, distance: 553.1
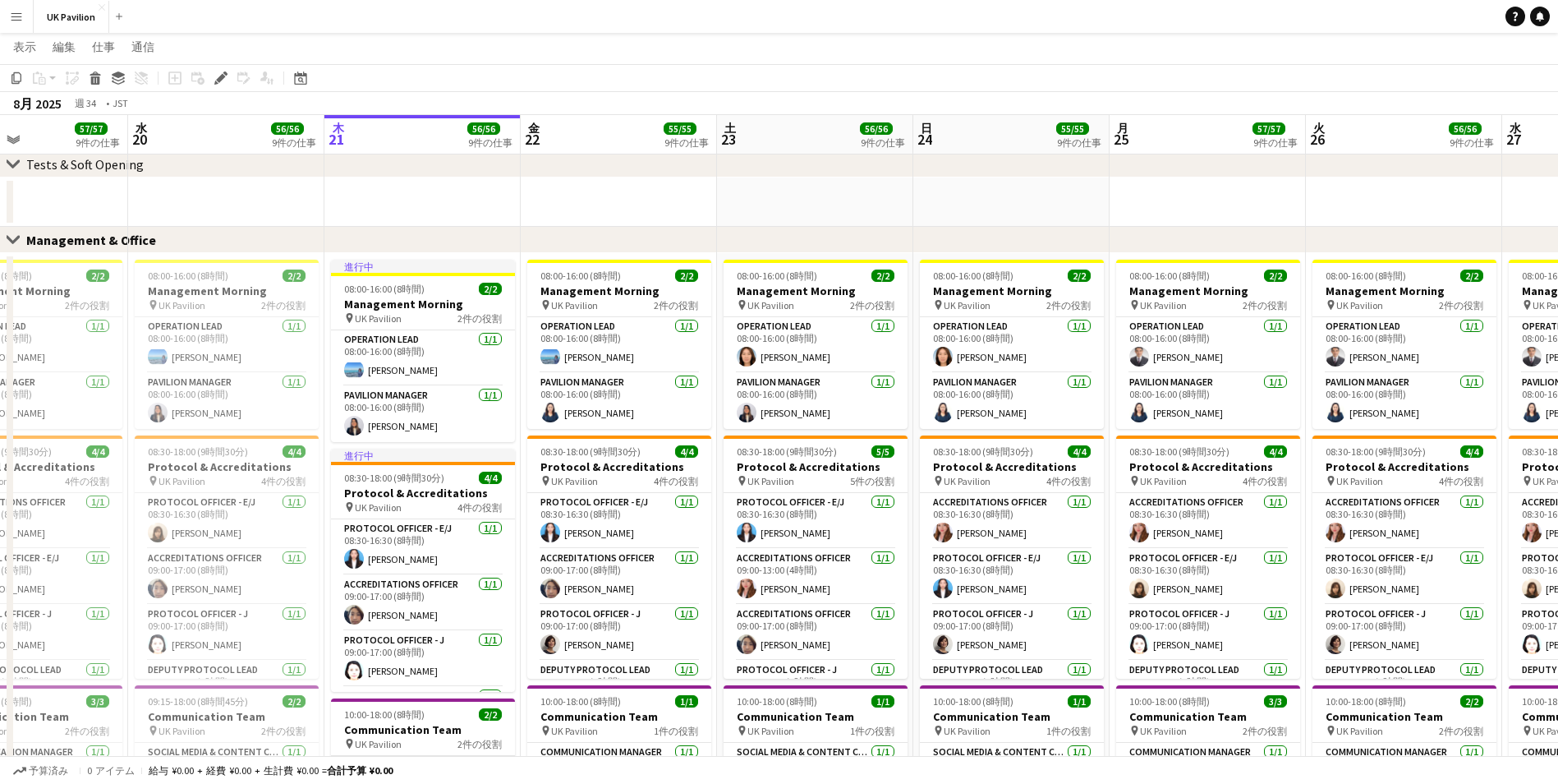
scroll to position [0, 437]
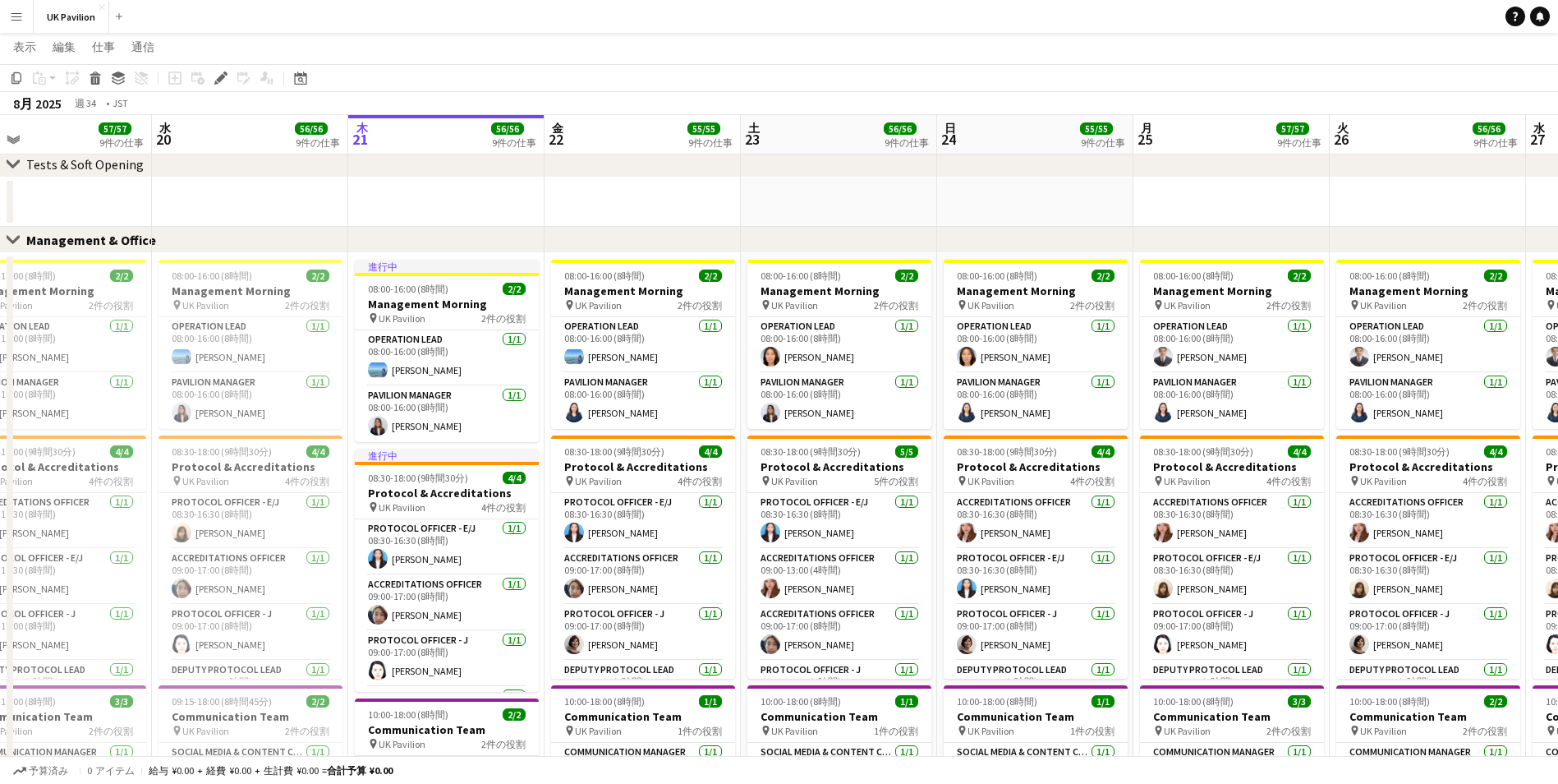
drag, startPoint x: 641, startPoint y: 139, endPoint x: 992, endPoint y: 118, distance: 351.6
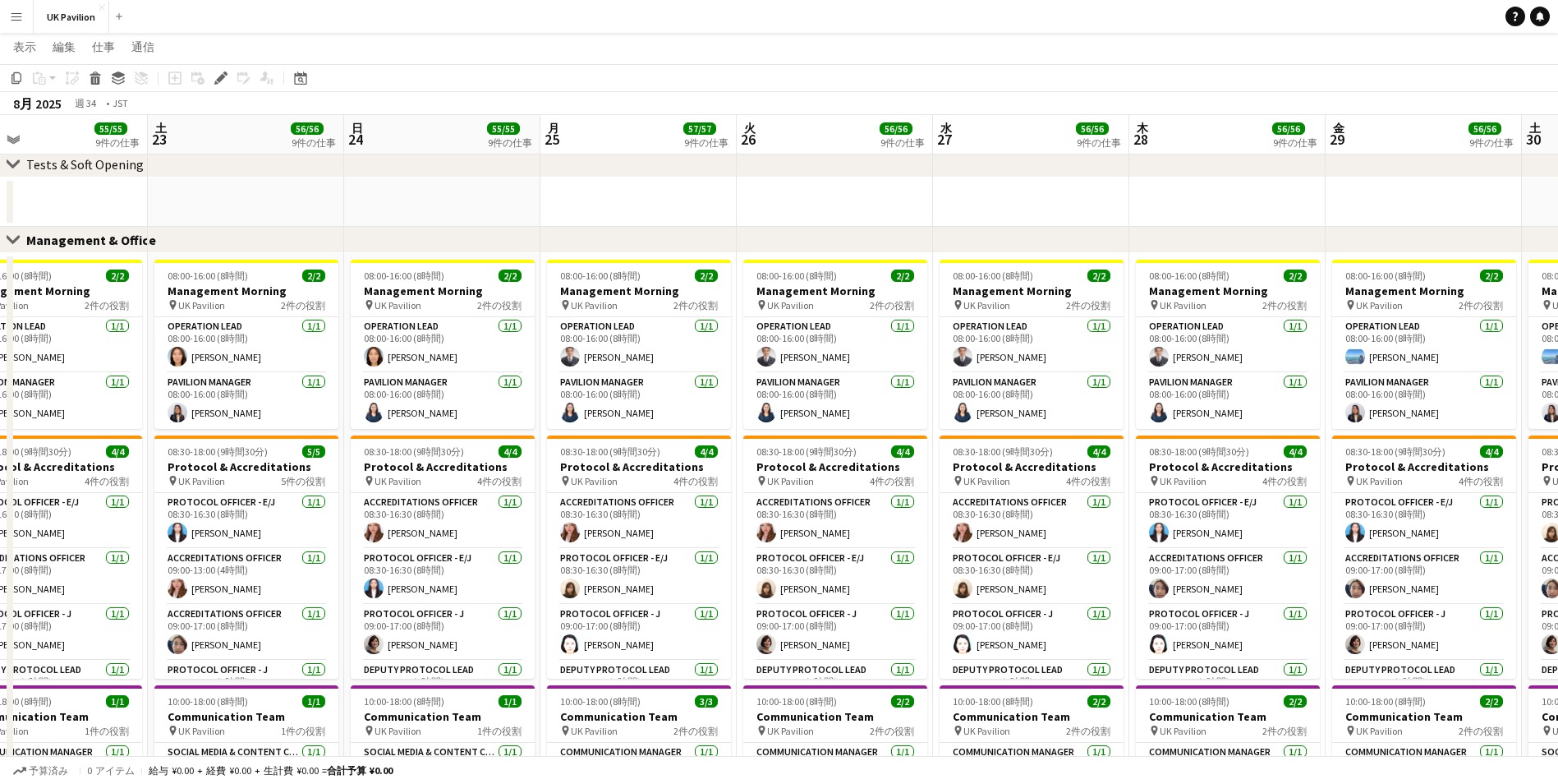
scroll to position [0, 541]
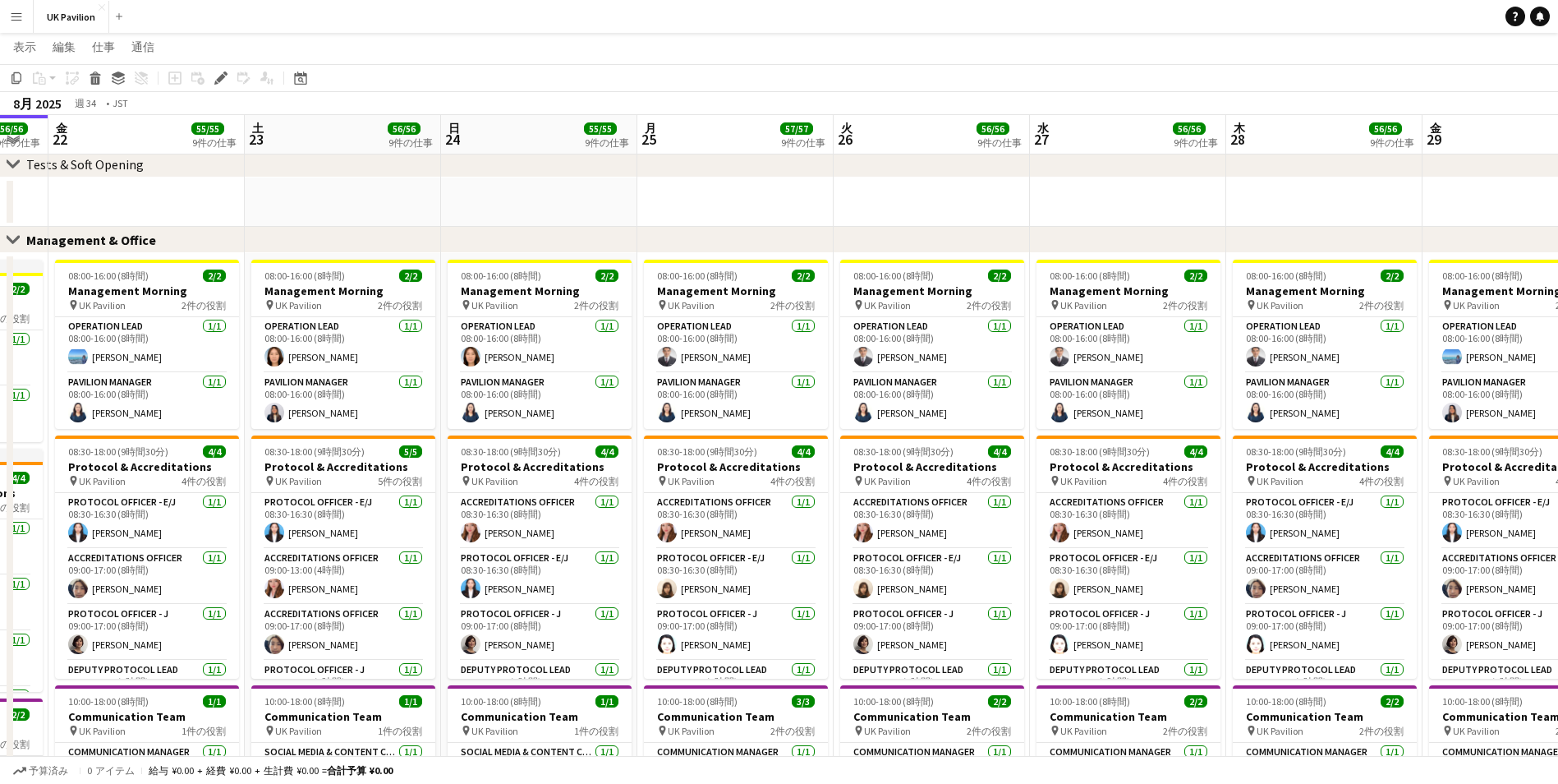
drag, startPoint x: 1212, startPoint y: 122, endPoint x: 582, endPoint y: 155, distance: 630.9
